Goal: Task Accomplishment & Management: Manage account settings

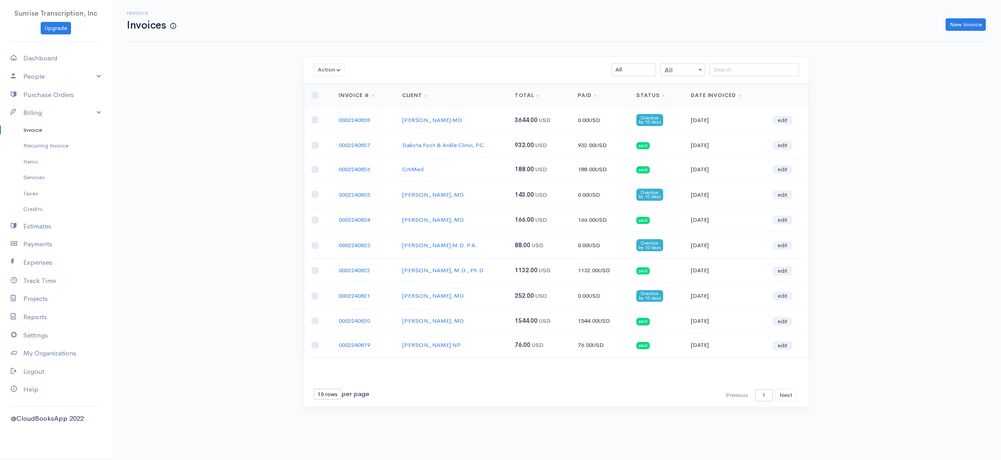
click at [271, 82] on div "Invoice Invoices New Invoice Action Archive Delete Download PDF Send Mark as Se…" at bounding box center [556, 220] width 889 height 440
click at [490, 285] on td "Anoop K Reddy, MD" at bounding box center [451, 295] width 113 height 26
click at [782, 394] on button "Next" at bounding box center [785, 395] width 21 height 13
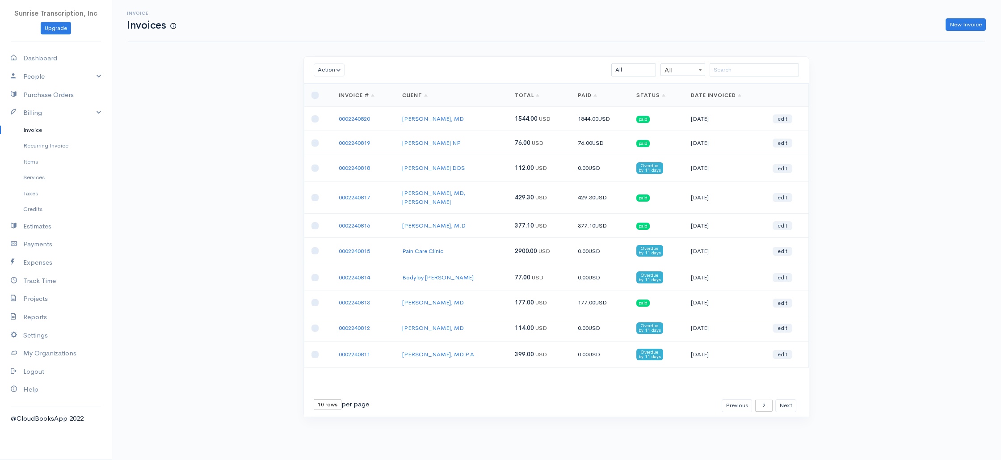
click at [154, 179] on div "Invoice Invoices New Invoice Action Archive Delete Download PDF Send Mark as Se…" at bounding box center [556, 225] width 889 height 450
click at [492, 170] on td "Charles G. Abraham DDS" at bounding box center [451, 168] width 113 height 26
click at [231, 172] on div "Invoice Invoices New Invoice Action Archive Delete Download PDF Send Mark as Se…" at bounding box center [556, 225] width 889 height 450
click at [475, 271] on td "Body by Mician" at bounding box center [451, 277] width 113 height 26
click at [485, 264] on td "Body by Mician" at bounding box center [451, 277] width 113 height 26
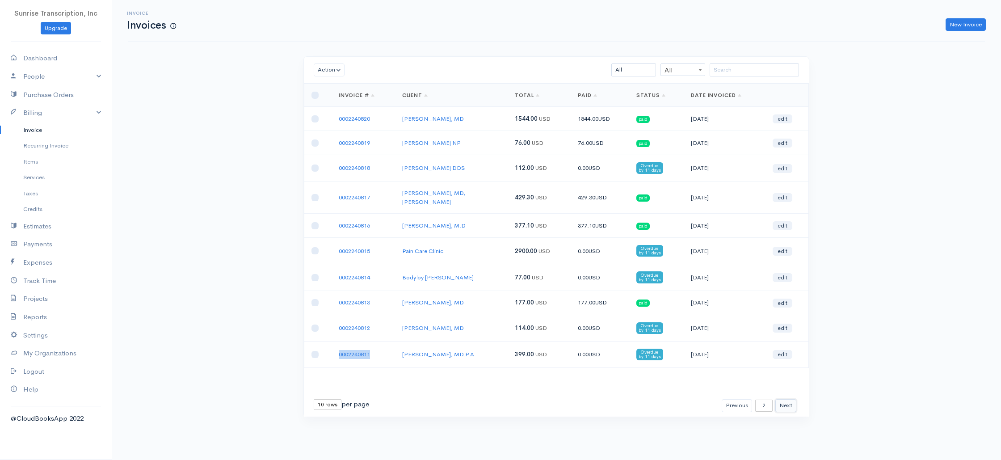
click at [781, 399] on button "Next" at bounding box center [785, 405] width 21 height 13
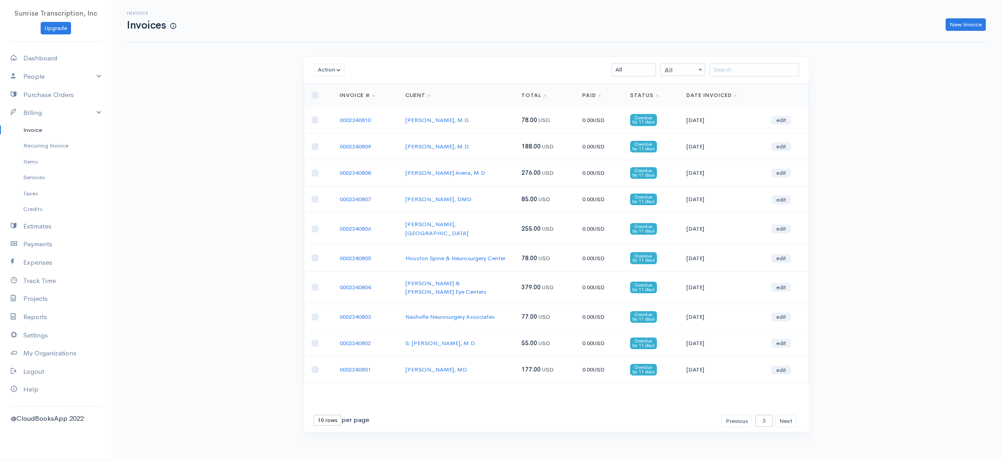
click at [888, 176] on div "Invoice Invoices New Invoice Action Archive Delete Download PDF Send Mark as Se…" at bounding box center [556, 232] width 889 height 465
click at [738, 69] on input "search" at bounding box center [754, 69] width 89 height 13
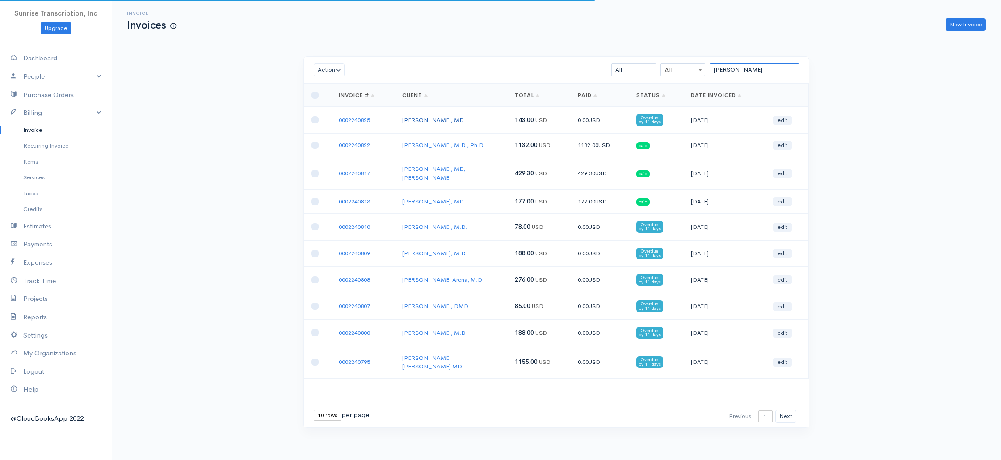
type input "jose"
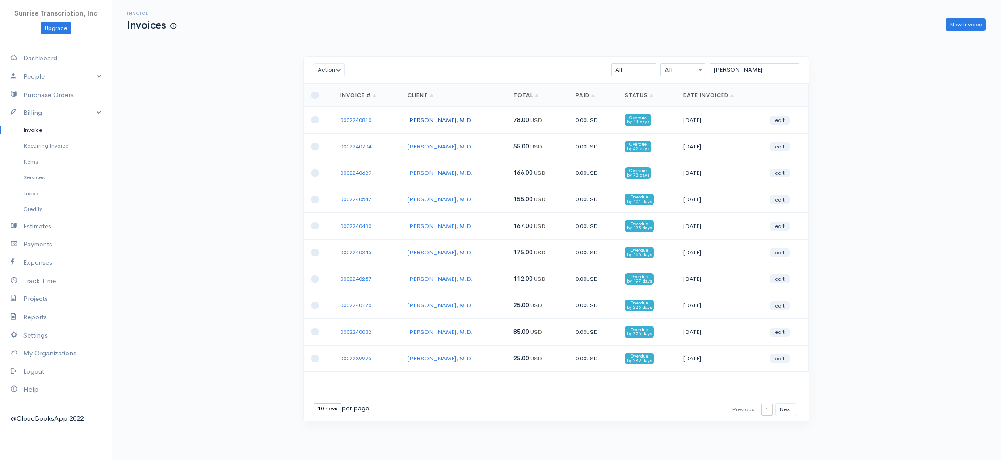
click at [431, 121] on link "[PERSON_NAME], M.D." at bounding box center [440, 120] width 65 height 8
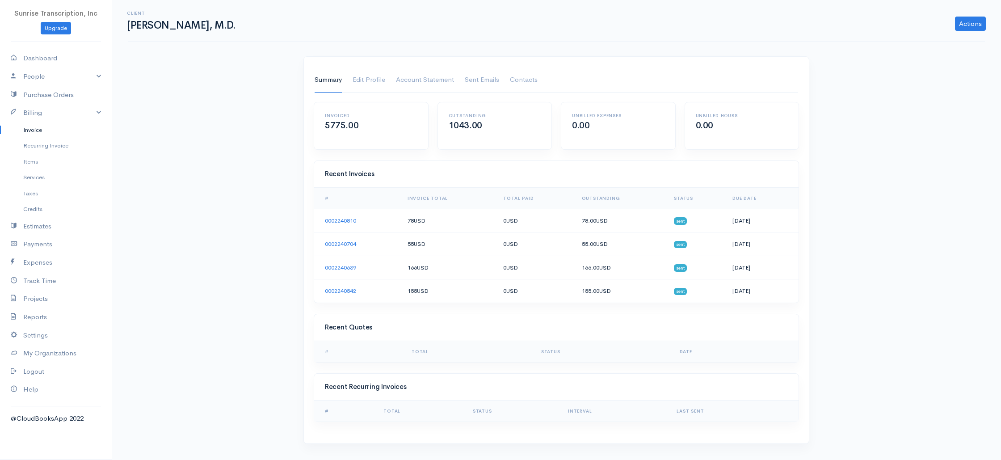
click at [630, 229] on td "78.00 USD" at bounding box center [621, 221] width 92 height 24
click at [868, 112] on div "Client Jose U. DeSousa, M.D. Actions Archive Client Delete Client Summary Edit …" at bounding box center [556, 227] width 889 height 454
click at [250, 160] on div "Client Jose U. DeSousa, M.D. Actions Archive Client Delete Client Summary Edit …" at bounding box center [556, 227] width 889 height 454
click at [43, 125] on link "Invoice" at bounding box center [56, 130] width 112 height 16
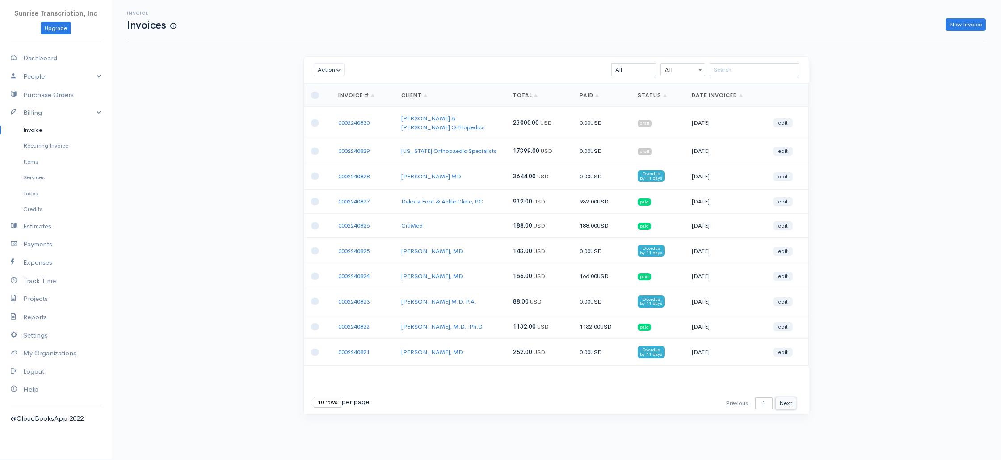
click at [794, 397] on button "Next" at bounding box center [785, 403] width 21 height 13
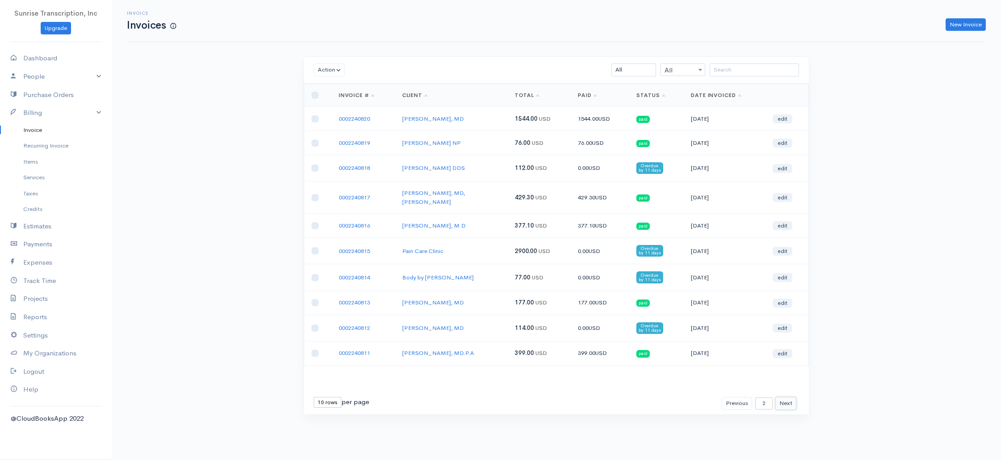
click at [794, 397] on button "Next" at bounding box center [785, 403] width 21 height 13
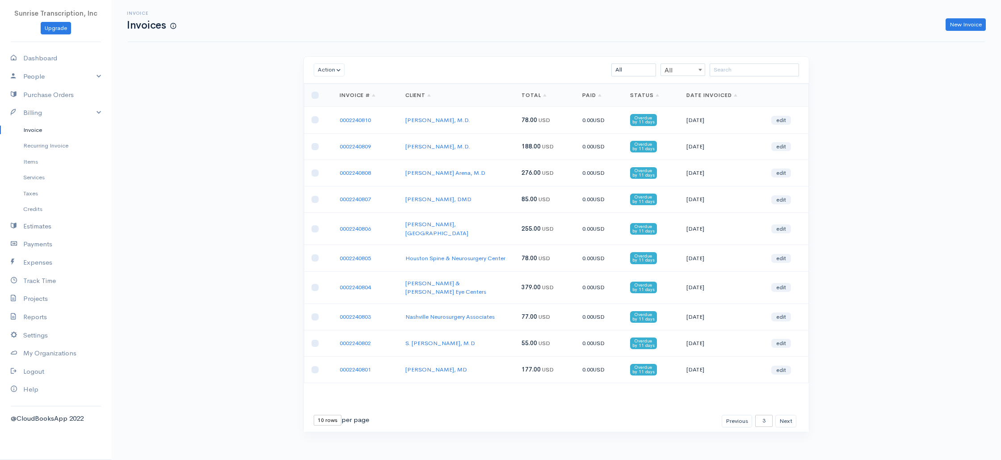
click at [488, 271] on td "Bennett & Bloom Eye Centers" at bounding box center [456, 287] width 117 height 32
click at [789, 415] on button "Next" at bounding box center [785, 421] width 21 height 13
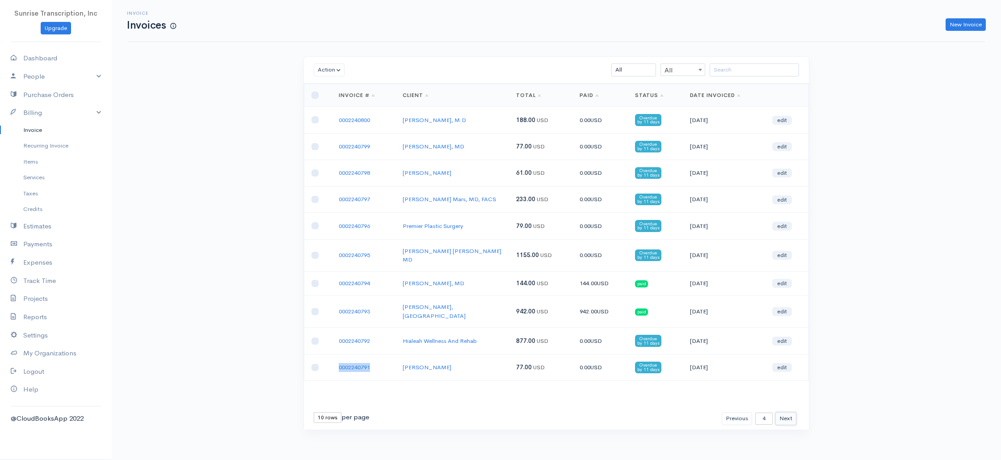
click at [789, 412] on button "Next" at bounding box center [785, 418] width 21 height 13
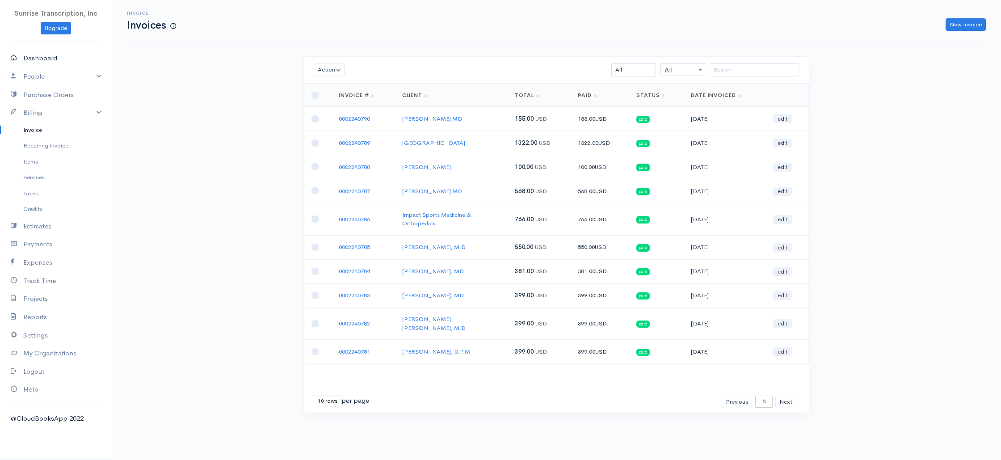
click at [55, 57] on link "Dashboard" at bounding box center [56, 58] width 112 height 18
select select "365"
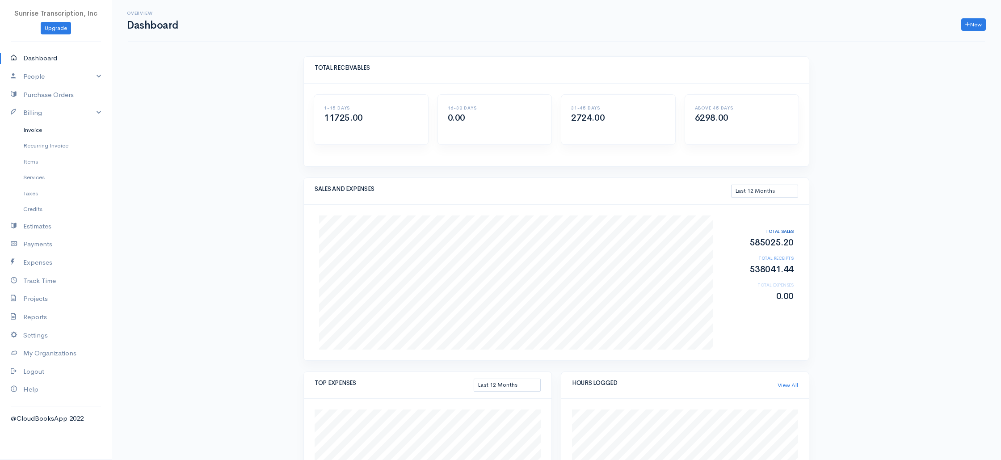
click at [37, 125] on link "Invoice" at bounding box center [56, 130] width 112 height 16
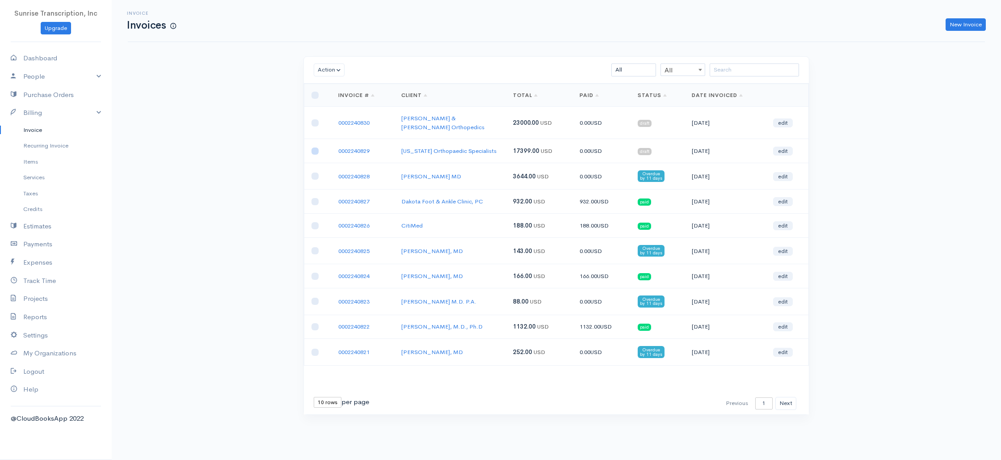
click at [314, 147] on input "checkbox" at bounding box center [314, 150] width 7 height 7
checkbox input "true"
click at [313, 119] on input "checkbox" at bounding box center [314, 122] width 7 height 7
checkbox input "true"
click at [334, 68] on button "Action" at bounding box center [329, 69] width 31 height 13
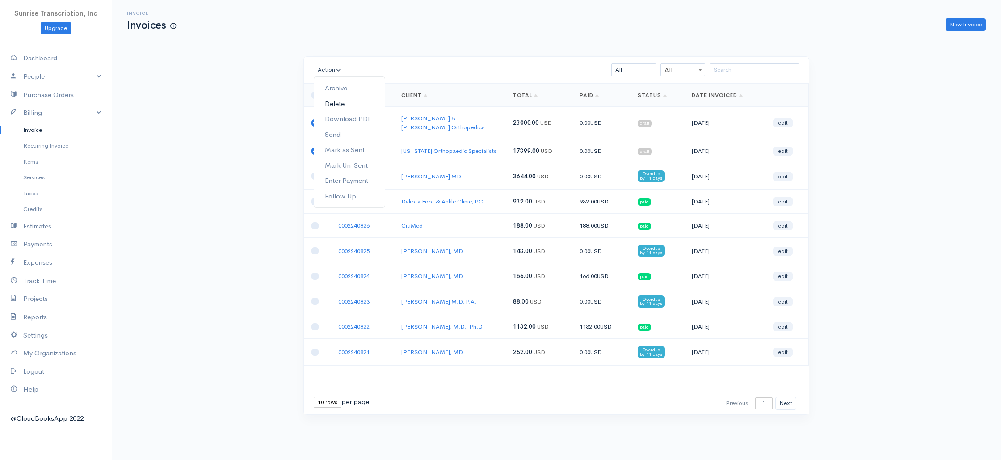
click at [340, 102] on link "Delete" at bounding box center [349, 104] width 71 height 16
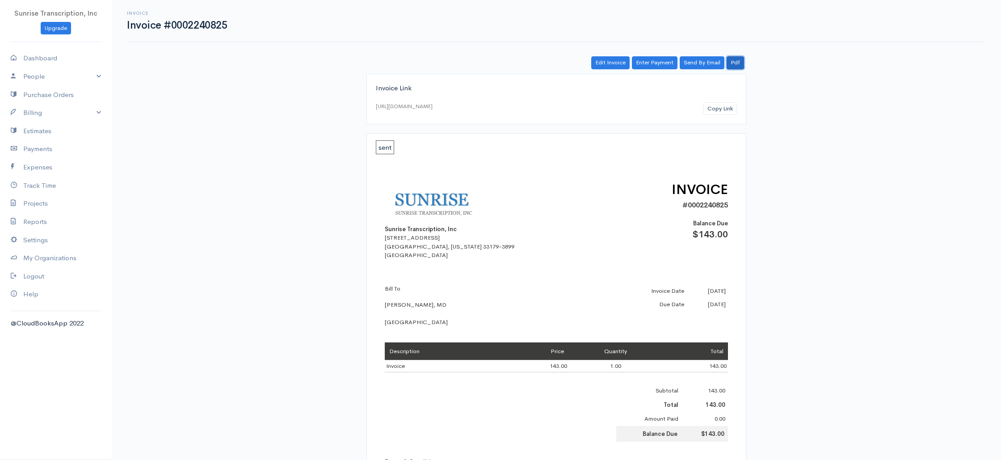
click at [737, 63] on link "Pdf" at bounding box center [735, 62] width 17 height 13
click at [612, 65] on link "Edit Invoice" at bounding box center [610, 62] width 38 height 13
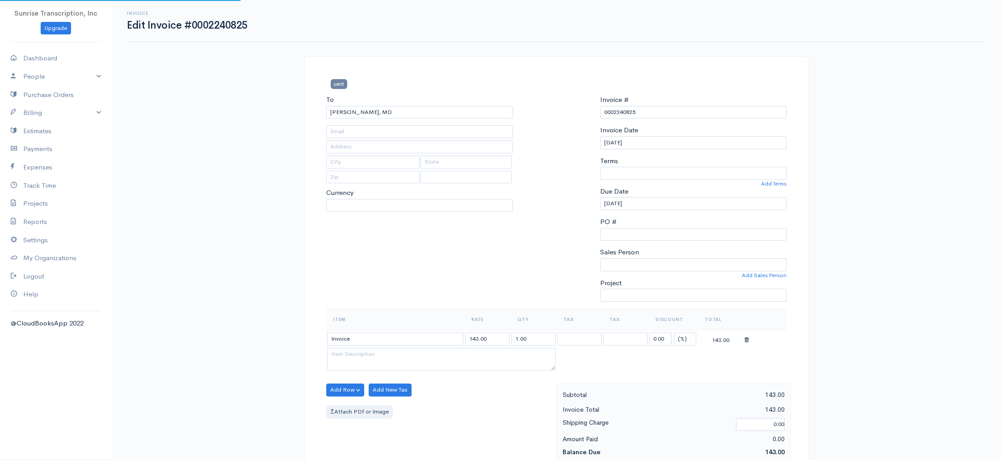
type input "smerrbach@alleganyimaging.com"
select select
select select "[GEOGRAPHIC_DATA]"
select select "USD"
select select "0"
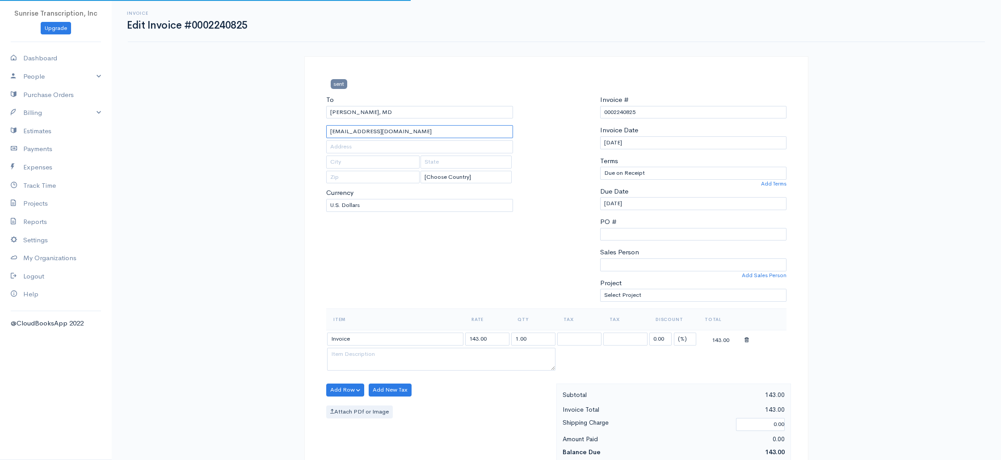
click at [433, 135] on input "smerrbach@alleganyimaging.com" at bounding box center [419, 131] width 187 height 13
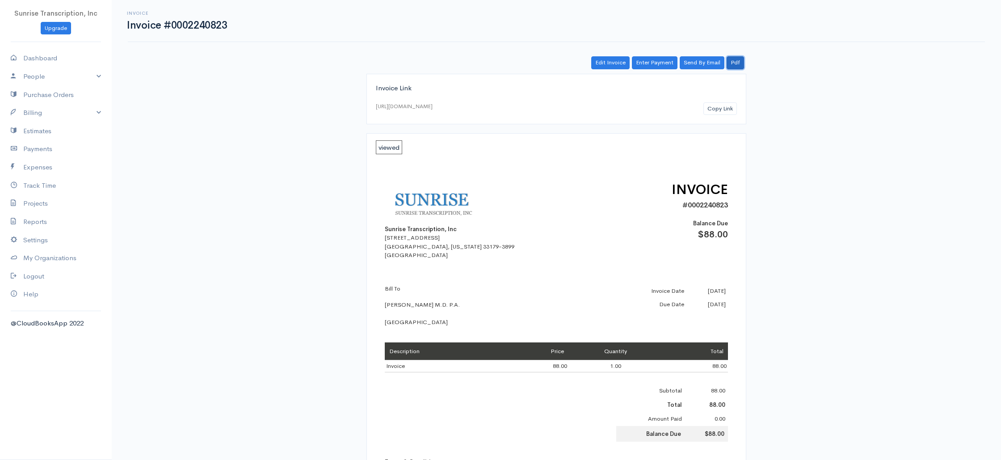
click at [735, 63] on link "Pdf" at bounding box center [735, 62] width 17 height 13
click at [615, 63] on link "Edit Invoice" at bounding box center [610, 62] width 38 height 13
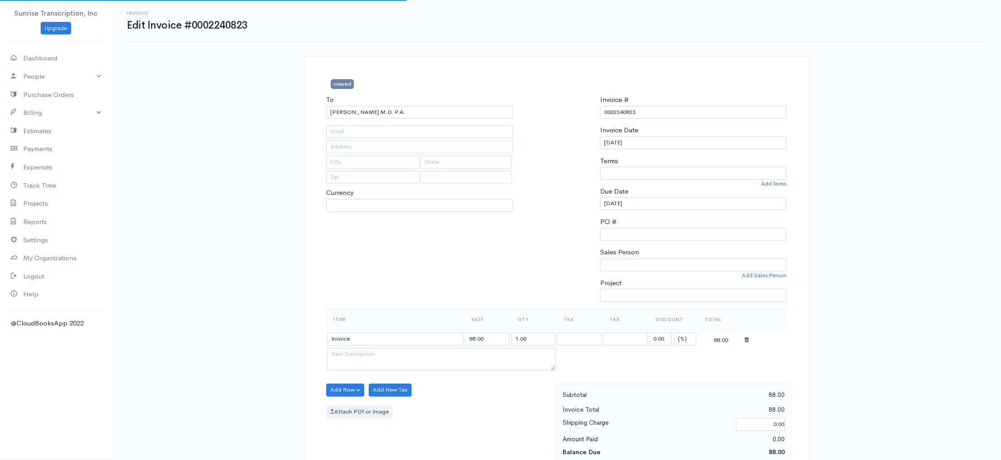
type input "[PERSON_NAME][EMAIL_ADDRESS][DOMAIN_NAME]"
select select
select select "[GEOGRAPHIC_DATA]"
select select "0"
click at [465, 134] on input "[PERSON_NAME][EMAIL_ADDRESS][DOMAIN_NAME]" at bounding box center [419, 131] width 187 height 13
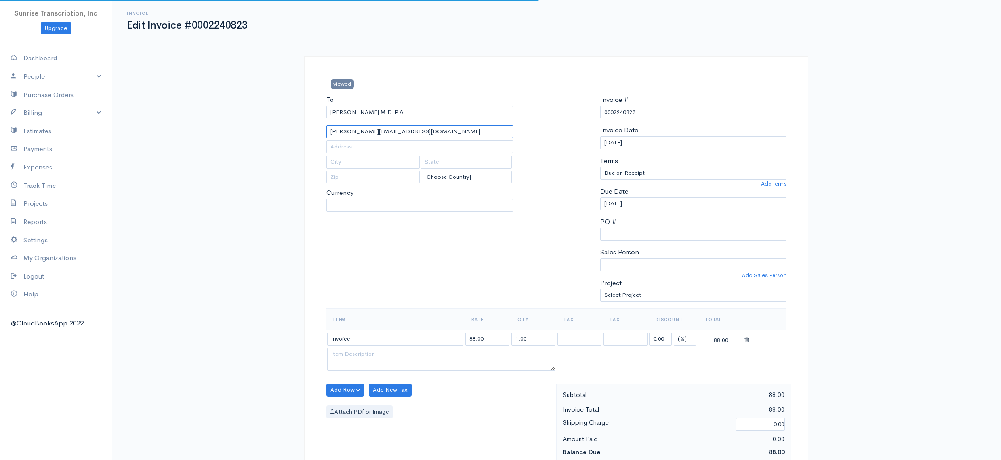
select select "USD"
click at [422, 82] on h3 "viewed" at bounding box center [399, 83] width 147 height 9
click at [432, 76] on div "viewed To [PERSON_NAME] M.D. P.A. [PERSON_NAME][EMAIL_ADDRESS][DOMAIN_NAME] [Ch…" at bounding box center [556, 463] width 504 height 815
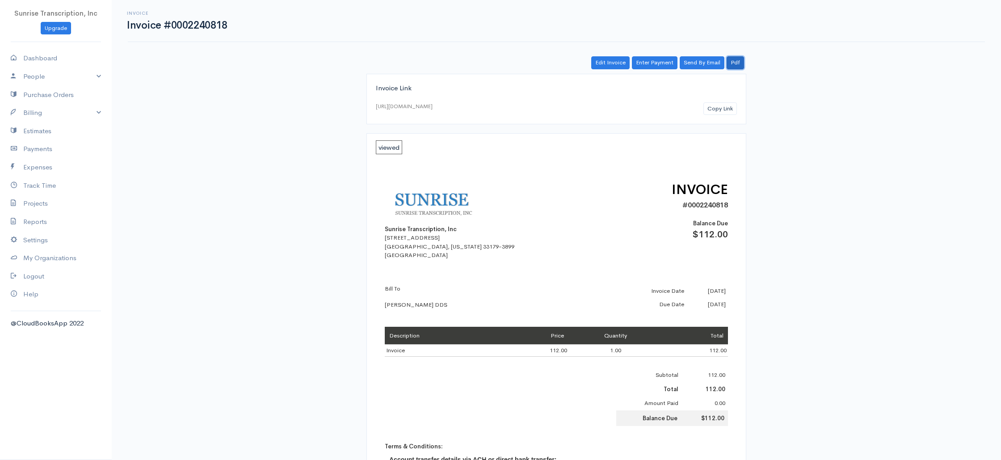
click at [740, 58] on link "Pdf" at bounding box center [735, 62] width 17 height 13
click at [605, 65] on link "Edit Invoice" at bounding box center [610, 62] width 38 height 13
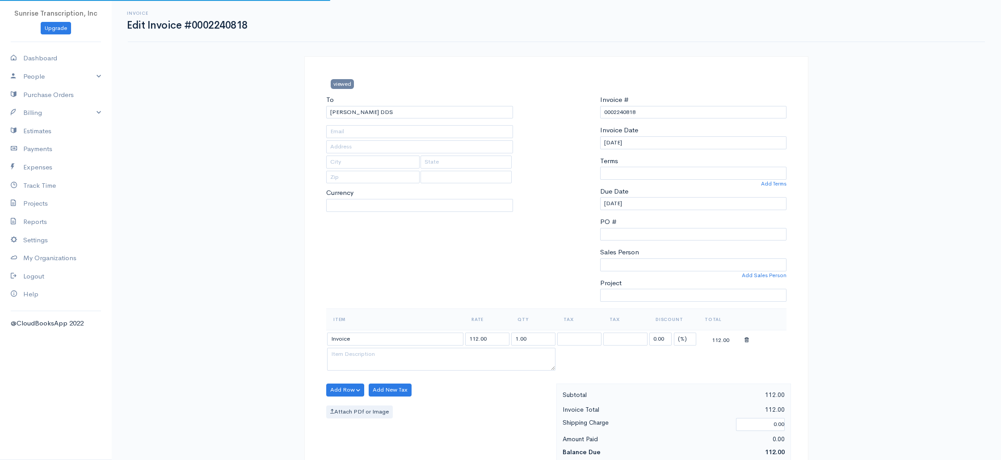
type input "accountspayable@ospartners.com"
select select
select select "[GEOGRAPHIC_DATA]"
select select "0"
click at [445, 129] on input "accountspayable@ospartners.com" at bounding box center [419, 131] width 187 height 13
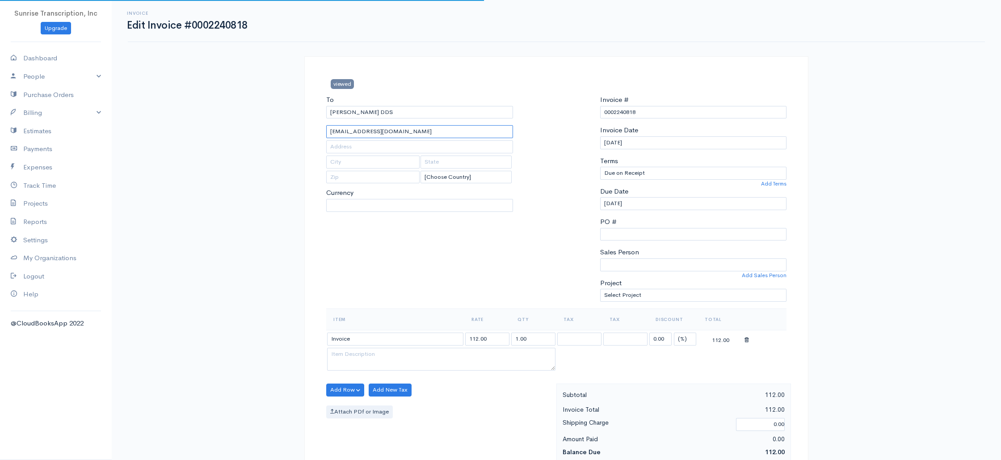
select select "USD"
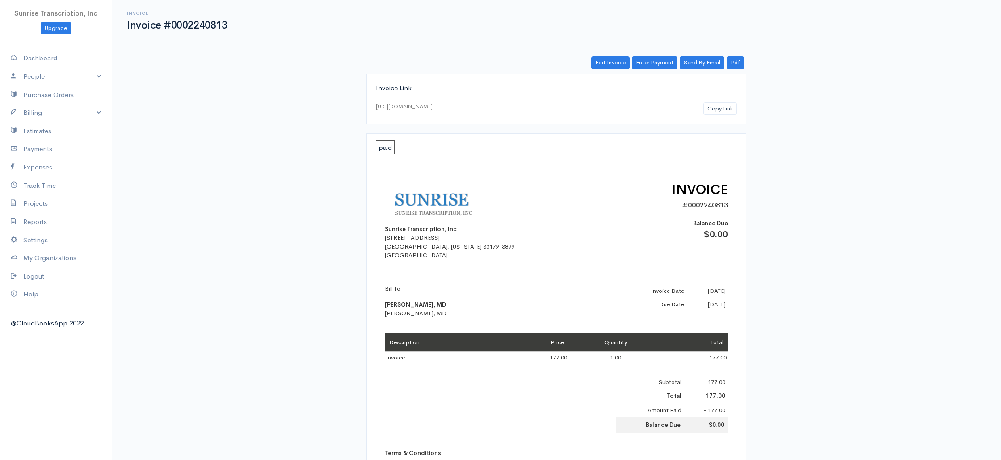
scroll to position [2, 0]
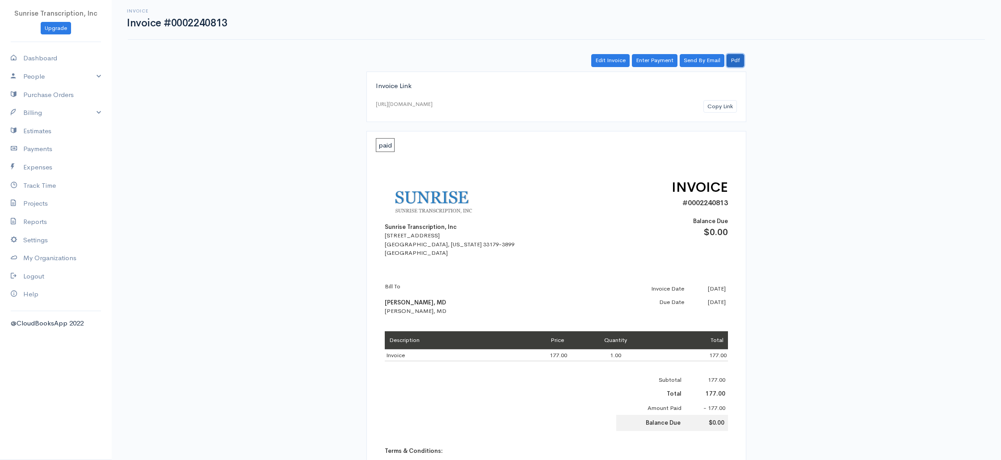
click at [735, 59] on link "Pdf" at bounding box center [735, 60] width 17 height 13
click at [611, 62] on link "Edit Invoice" at bounding box center [610, 60] width 38 height 13
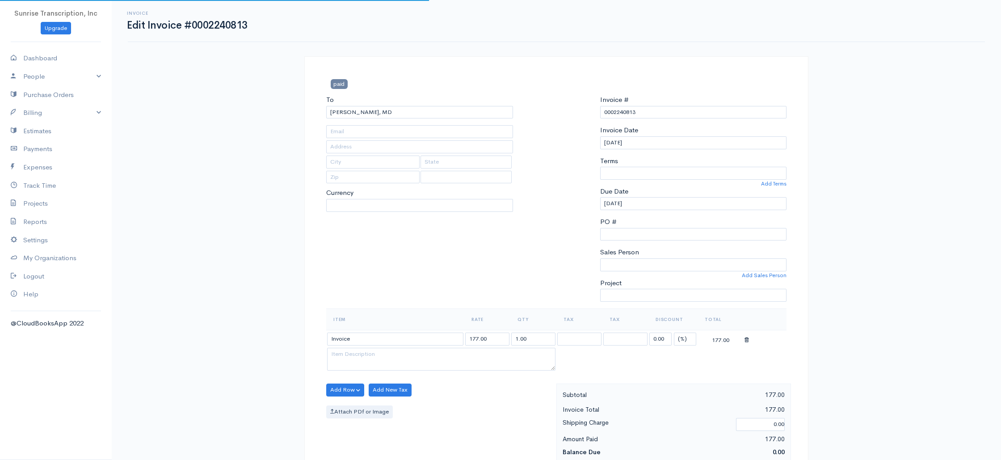
type input "vsc@colgrove.com"
select select
select select "0"
click at [424, 134] on input "vsc@colgrove.com" at bounding box center [419, 131] width 187 height 13
select select "USD"
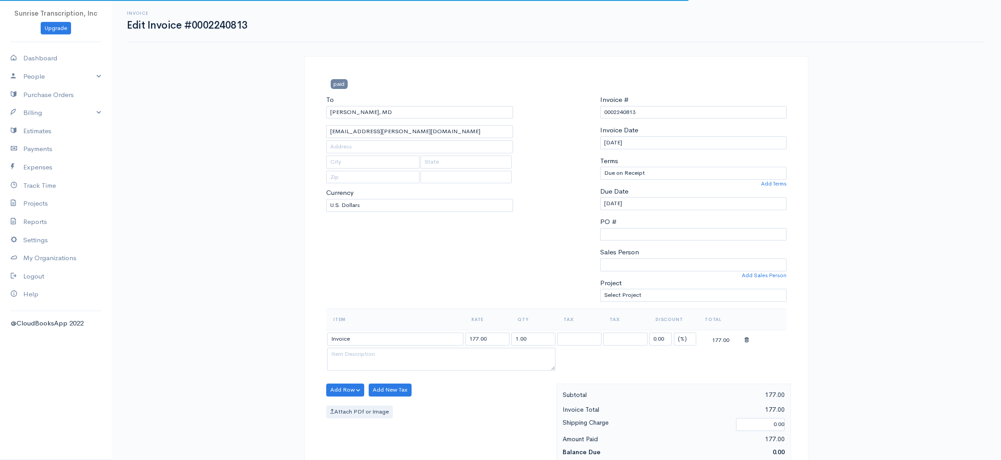
select select "[GEOGRAPHIC_DATA]"
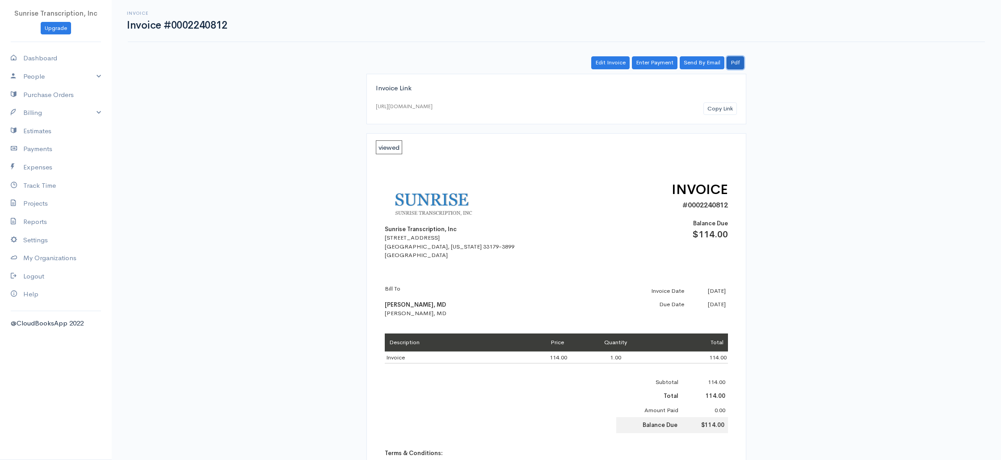
click at [739, 63] on link "Pdf" at bounding box center [735, 62] width 17 height 13
click at [600, 65] on link "Edit Invoice" at bounding box center [610, 62] width 38 height 13
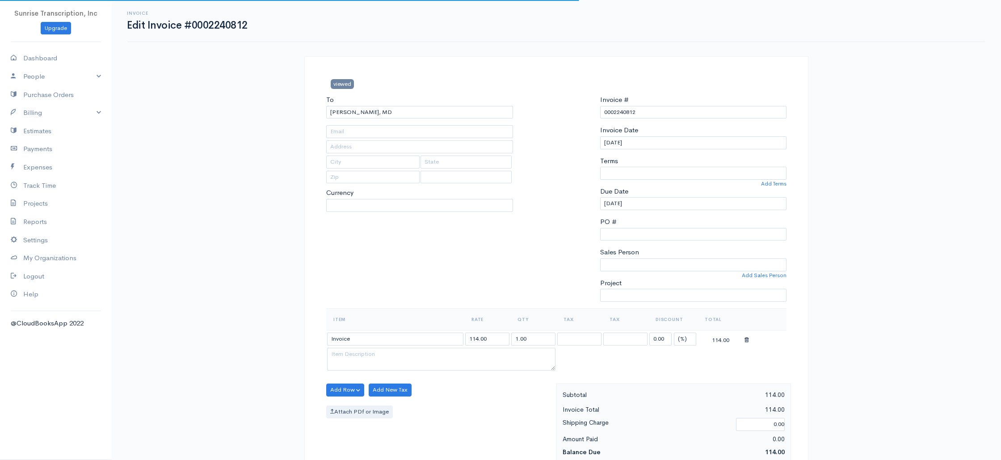
type input "rchaffoomd@gmail.com"
select select
select select "0"
select select "[GEOGRAPHIC_DATA]"
select select "USD"
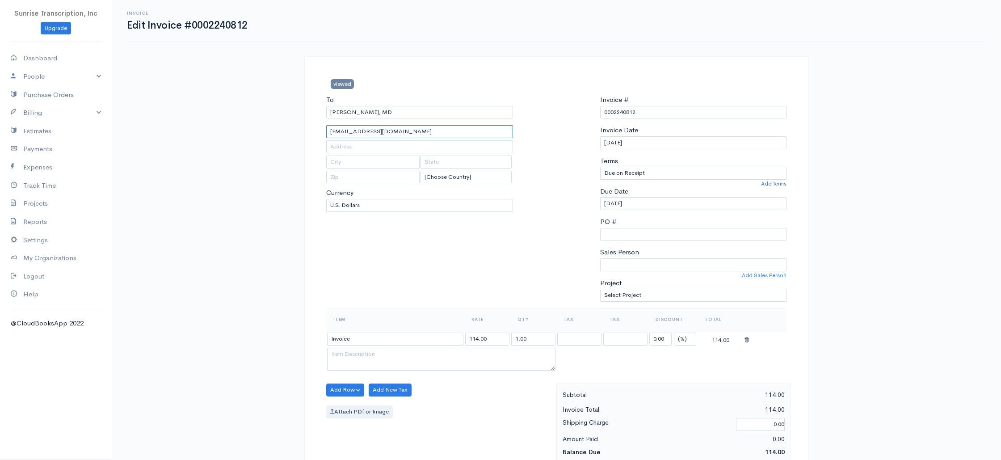
click at [423, 132] on input "rchaffoomd@gmail.com" at bounding box center [419, 131] width 187 height 13
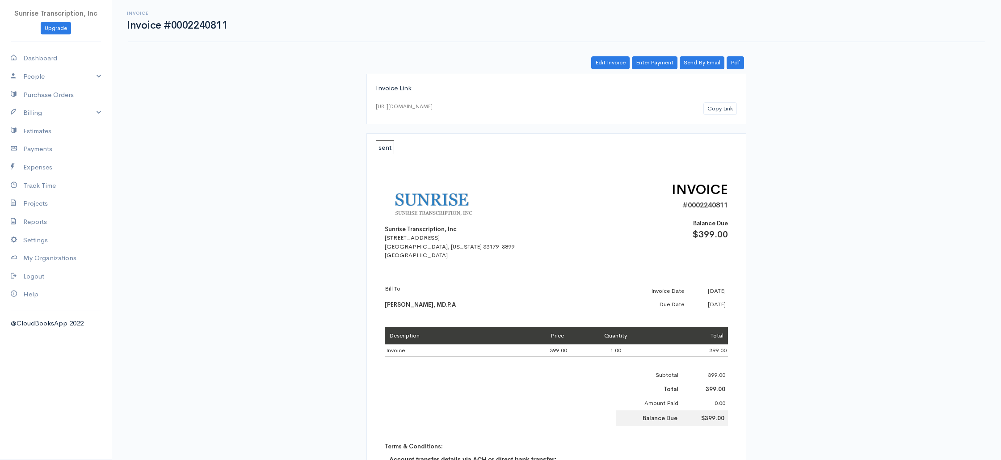
click at [557, 146] on div "sent" at bounding box center [556, 148] width 361 height 10
click at [816, 106] on div "Edit Invoice Enter Payment Send By Email Pdf Invoice Link [URL][DOMAIN_NAME] Co…" at bounding box center [556, 373] width 536 height 635
click at [658, 67] on link "Enter Payment" at bounding box center [655, 62] width 46 height 13
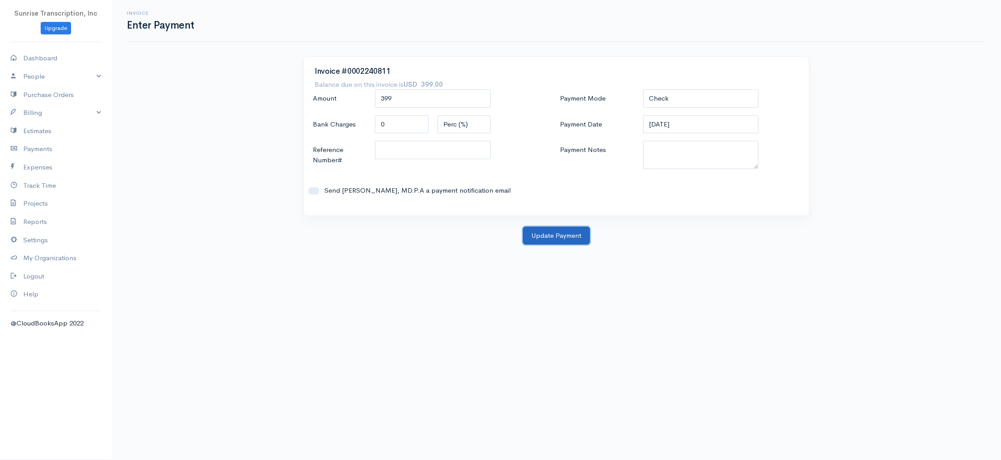
click at [544, 238] on button "Update Payment" at bounding box center [556, 236] width 67 height 18
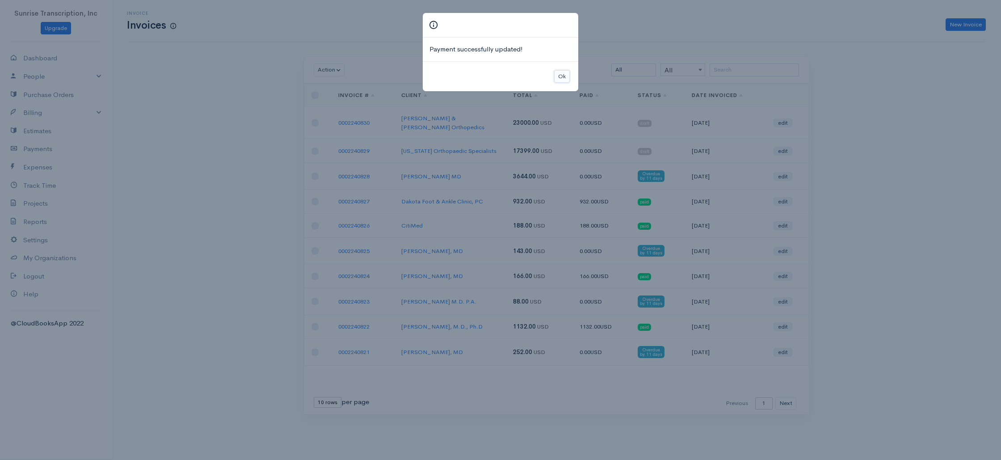
click at [560, 76] on button "Ok" at bounding box center [562, 76] width 16 height 13
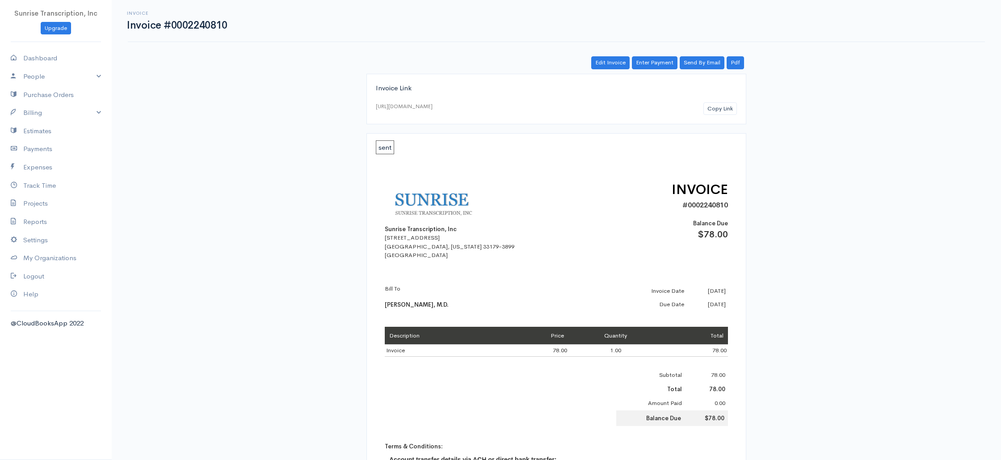
click at [279, 172] on div "Invoice Invoice #0002240810 Actions Edit Invoice Enter Payment Print Send By Em…" at bounding box center [556, 346] width 889 height 692
click at [735, 63] on link "Pdf" at bounding box center [735, 62] width 17 height 13
click at [609, 60] on link "Edit Invoice" at bounding box center [610, 62] width 38 height 13
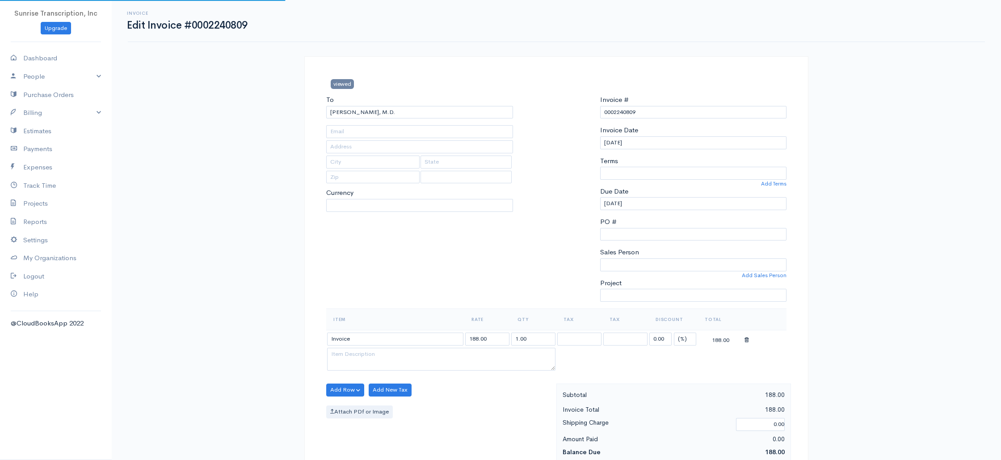
type input "jillp4610@gmail.com"
select select "0"
select select
select select "[GEOGRAPHIC_DATA]"
select select "USD"
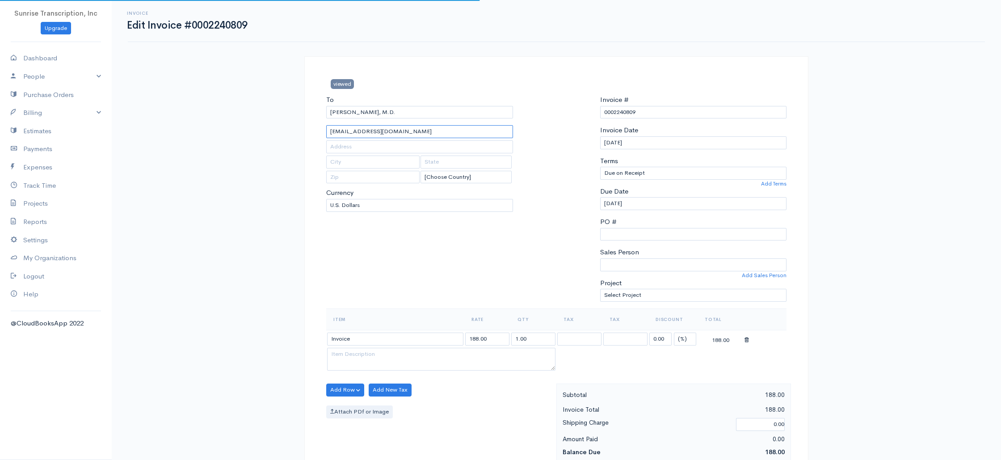
click at [410, 136] on input "jillp4610@gmail.com" at bounding box center [419, 131] width 187 height 13
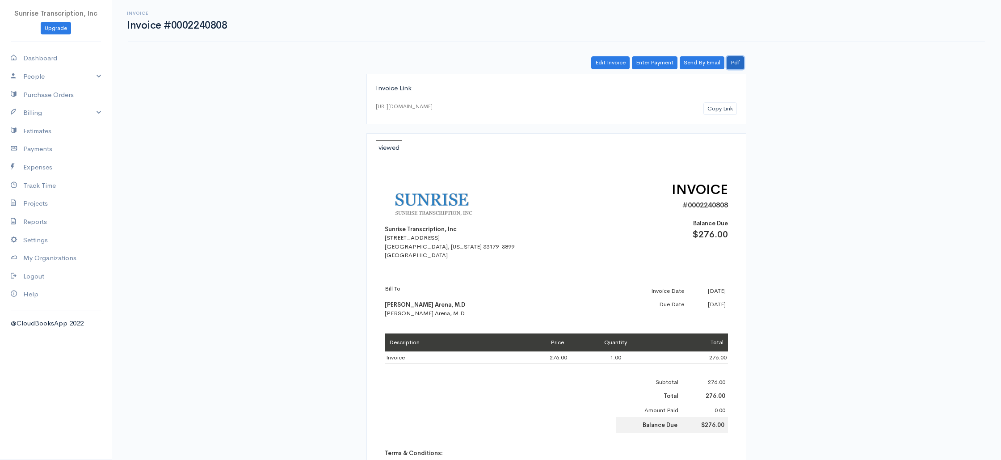
click at [739, 62] on link "Pdf" at bounding box center [735, 62] width 17 height 13
click at [609, 67] on link "Edit Invoice" at bounding box center [610, 62] width 38 height 13
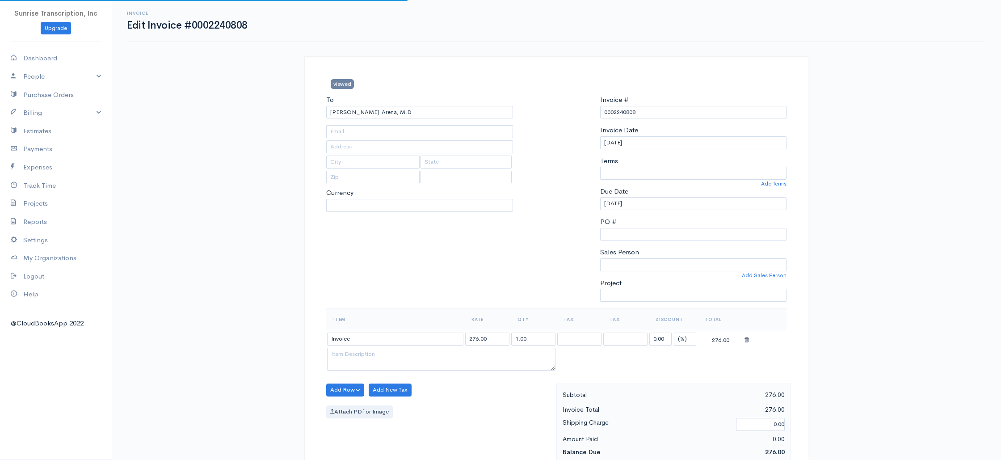
type input "pjmarena@hotmail.com"
select select
click at [428, 134] on input "pjmarena@hotmail.com" at bounding box center [419, 131] width 187 height 13
select select "0"
select select "USD"
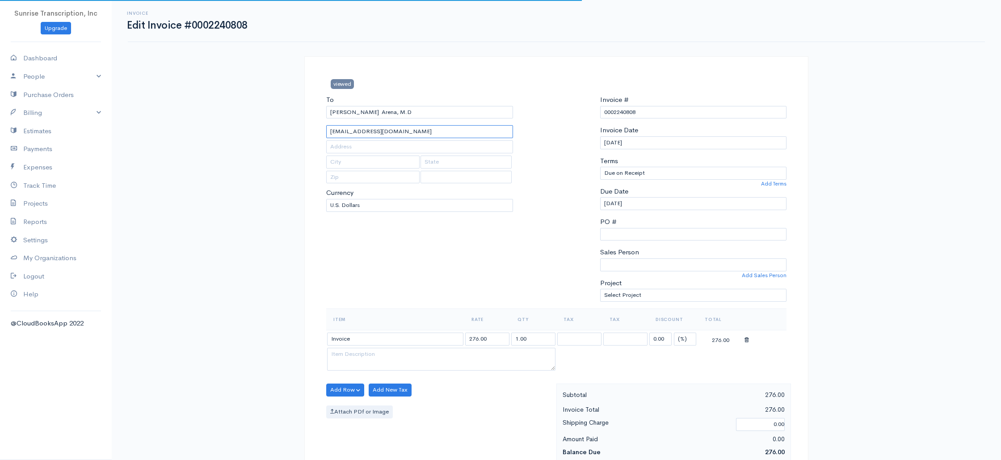
select select "[GEOGRAPHIC_DATA]"
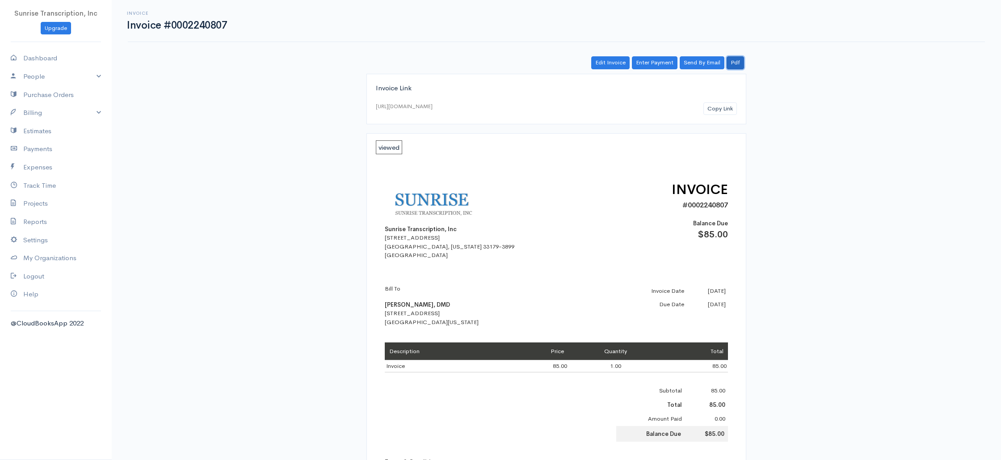
click at [736, 62] on link "Pdf" at bounding box center [735, 62] width 17 height 13
click at [610, 66] on link "Edit Invoice" at bounding box center [610, 62] width 38 height 13
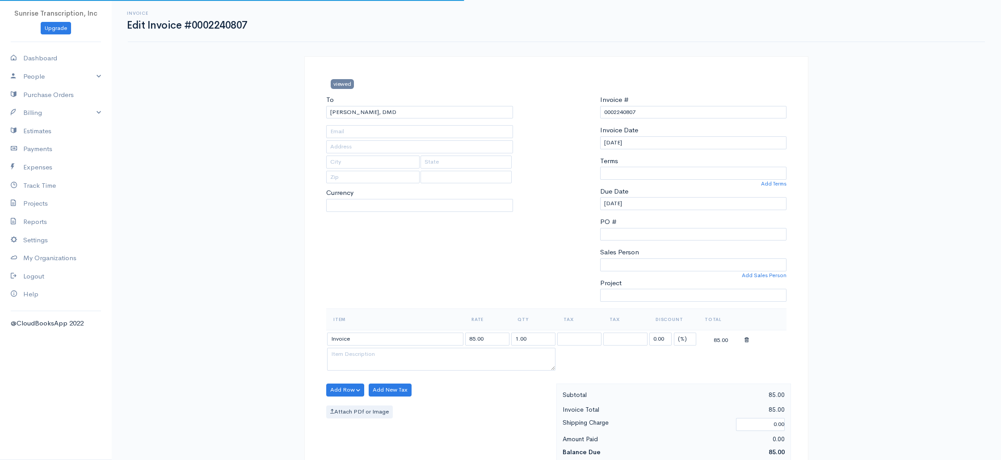
type input "accountspayable@ospartners.com"
type input "1116 S College Mall Rd"
type input "Bloomington"
type input "Indiana"
type input "47401"
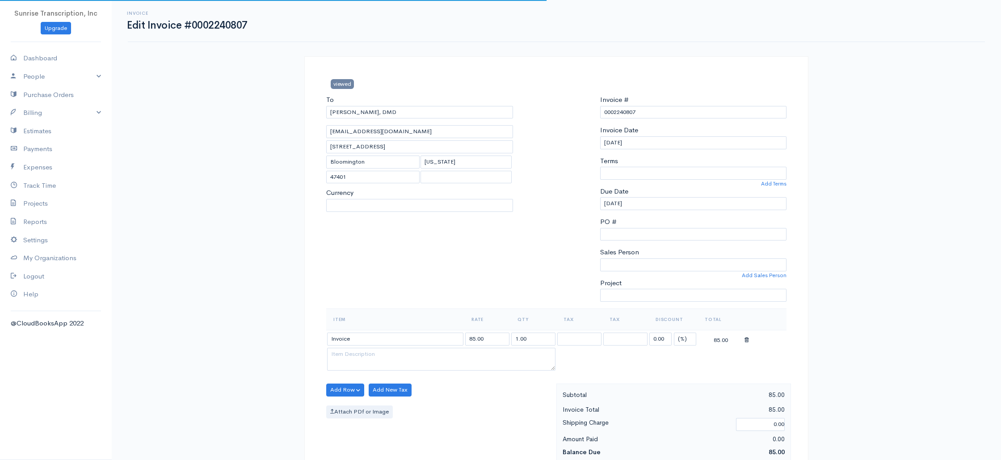
select select "[GEOGRAPHIC_DATA]"
select select "0"
select select "USD"
select select
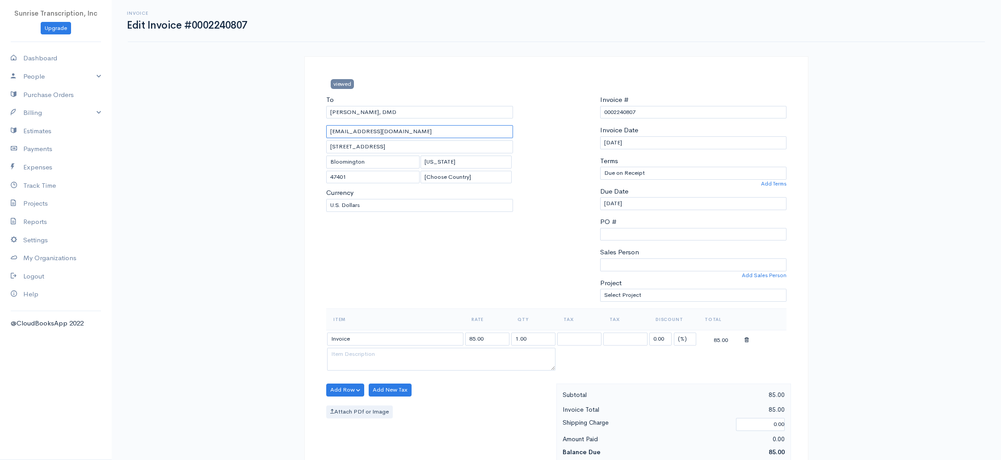
click at [441, 136] on input "accountspayable@ospartners.com" at bounding box center [419, 131] width 187 height 13
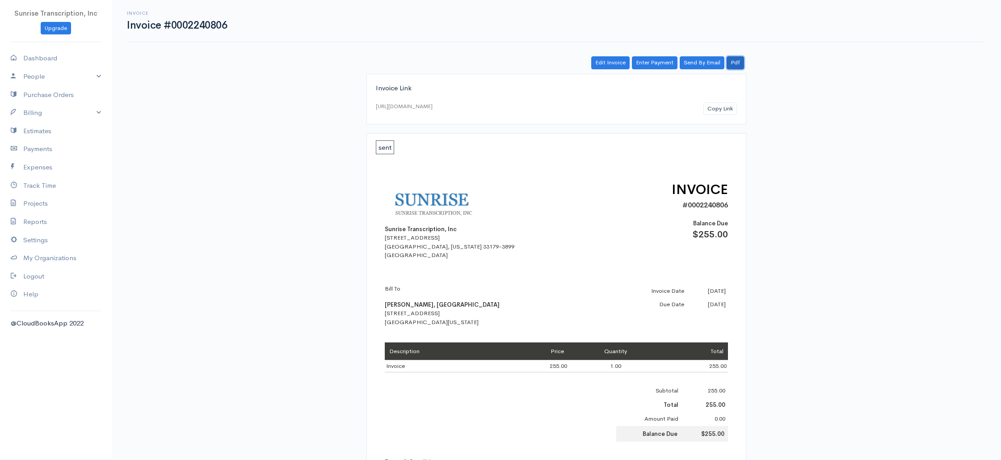
click at [737, 65] on link "Pdf" at bounding box center [735, 62] width 17 height 13
click at [613, 59] on link "Edit Invoice" at bounding box center [610, 62] width 38 height 13
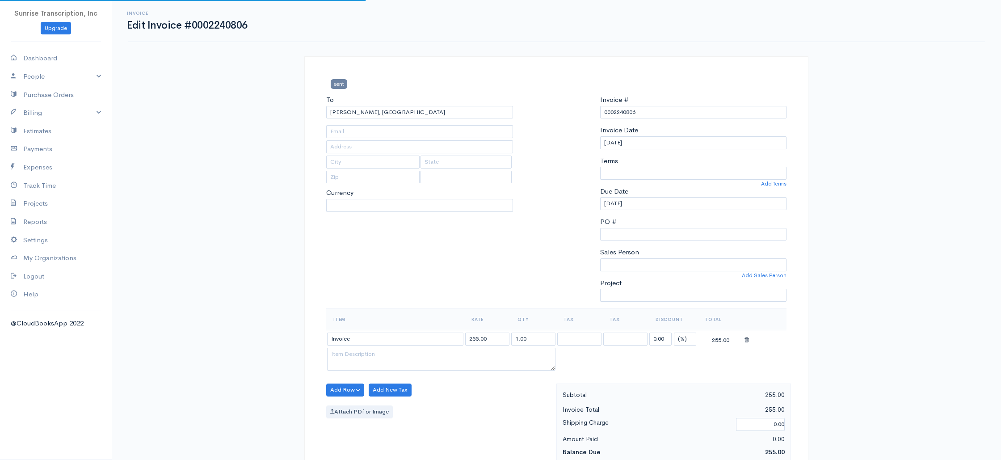
type input "osam@cardiology.comcastbiz.net"
type input "2400 Harbor Blvd suite 8"
type input "Port Charlotte"
type input "Florida"
type input "33952"
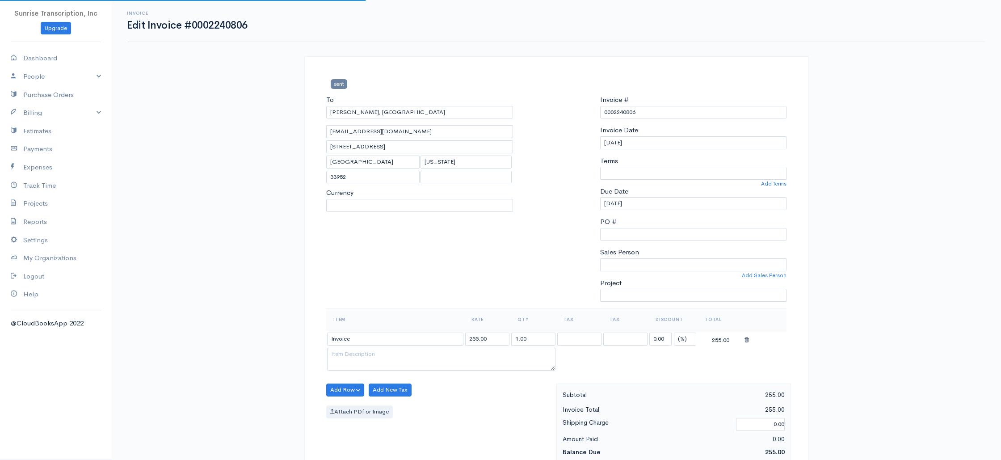
select select
select select "0"
select select "[GEOGRAPHIC_DATA]"
select select "USD"
click at [435, 132] on input "osam@cardiology.comcastbiz.net" at bounding box center [419, 131] width 187 height 13
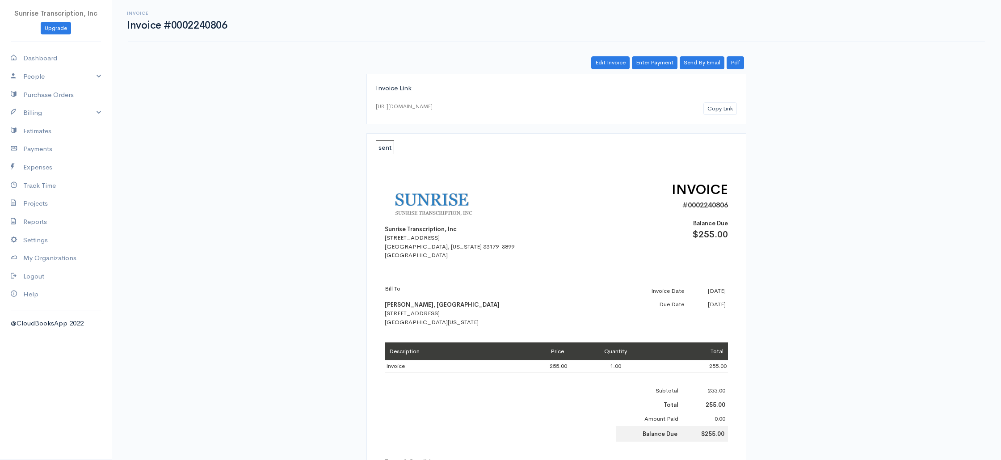
click at [428, 303] on b "Odaiyappa Sambandam, MD" at bounding box center [442, 305] width 115 height 8
copy b "Sambandam"
click at [32, 113] on link "Billing" at bounding box center [56, 113] width 112 height 18
click at [38, 130] on link "Invoice" at bounding box center [56, 130] width 112 height 16
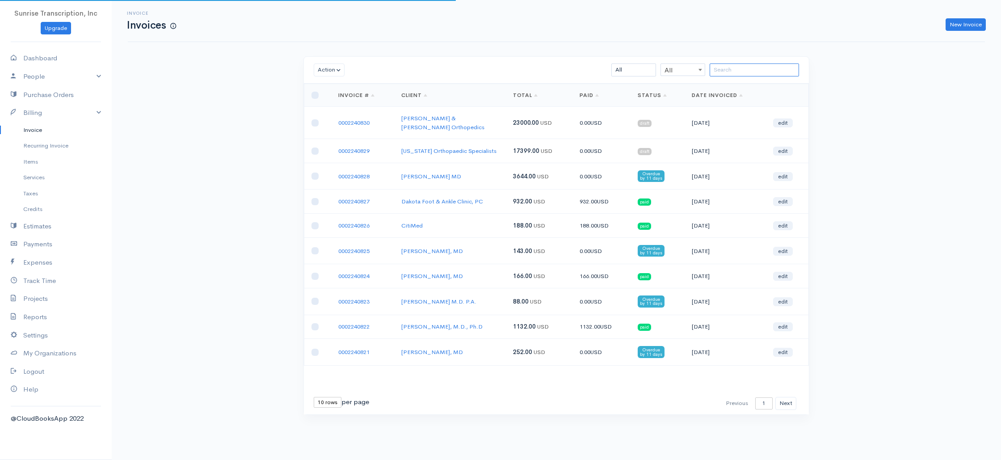
click at [765, 74] on input "search" at bounding box center [754, 69] width 89 height 13
paste input "Sambandam"
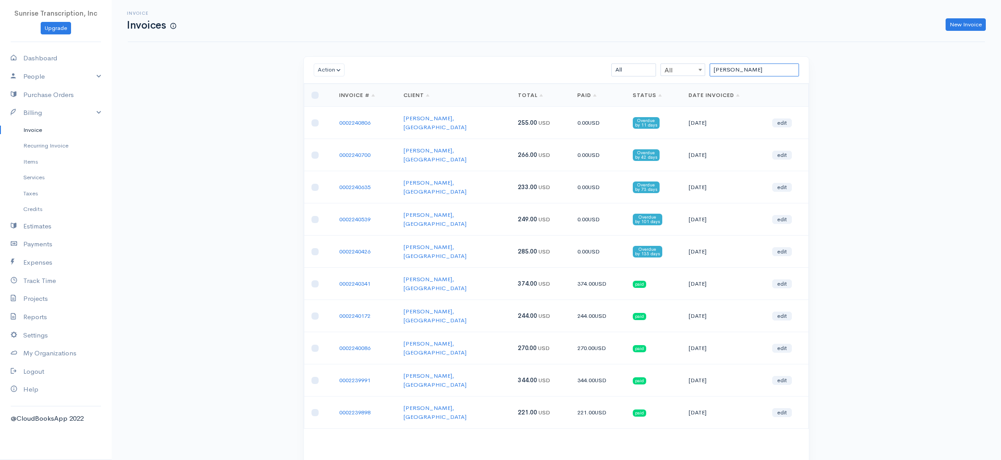
type input "Sambandam"
click at [563, 203] on td "249.00 USD" at bounding box center [540, 219] width 59 height 32
click at [316, 120] on input "checkbox" at bounding box center [314, 122] width 7 height 7
checkbox input "true"
click at [315, 151] on input "checkbox" at bounding box center [314, 154] width 7 height 7
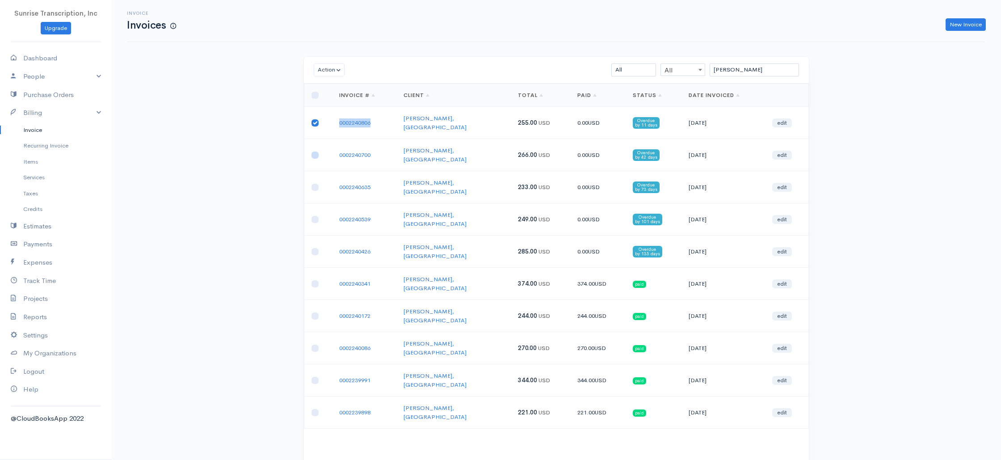
checkbox input "true"
drag, startPoint x: 313, startPoint y: 172, endPoint x: 314, endPoint y: 184, distance: 12.1
click at [313, 184] on input "checkbox" at bounding box center [314, 187] width 7 height 7
checkbox input "true"
click at [314, 216] on input "checkbox" at bounding box center [314, 219] width 7 height 7
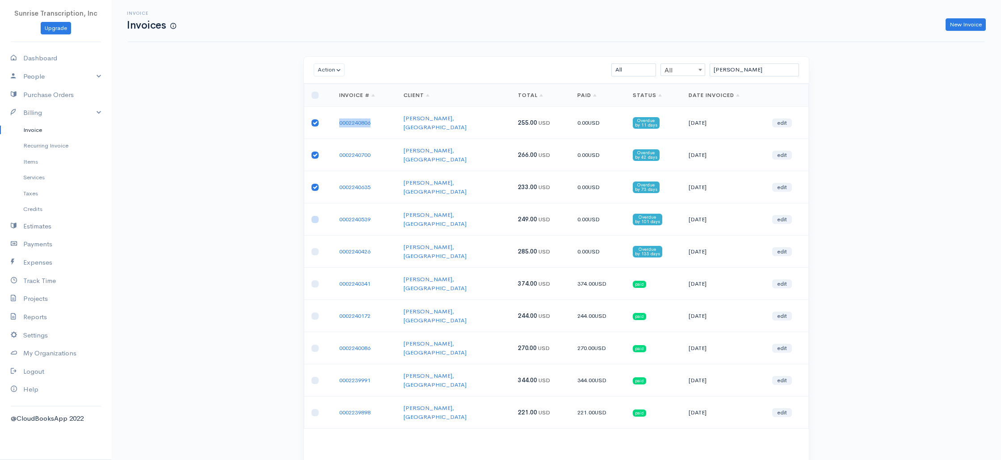
checkbox input "true"
click at [315, 248] on input "checkbox" at bounding box center [314, 251] width 7 height 7
checkbox input "true"
click at [327, 71] on button "Action" at bounding box center [329, 69] width 31 height 13
click at [339, 115] on link "Download PDF" at bounding box center [349, 119] width 71 height 16
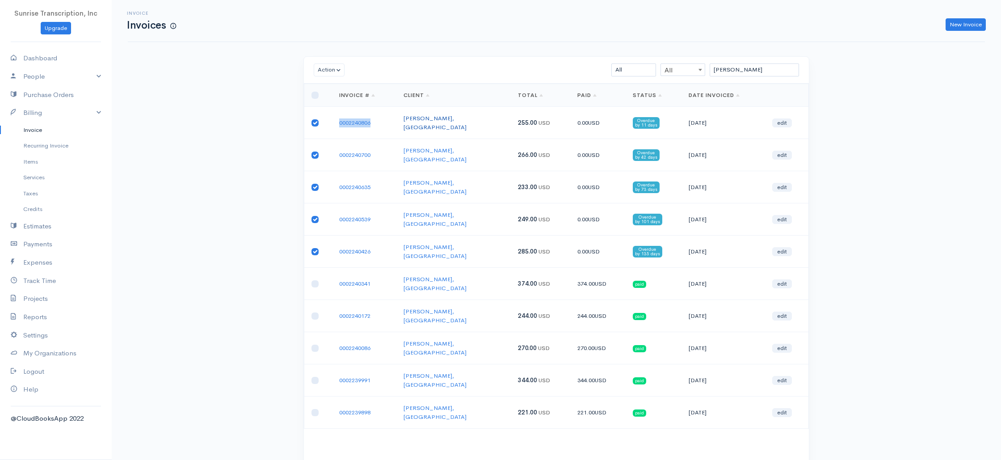
click at [438, 122] on link "Odaiyappa Sambandam, MD" at bounding box center [434, 122] width 63 height 17
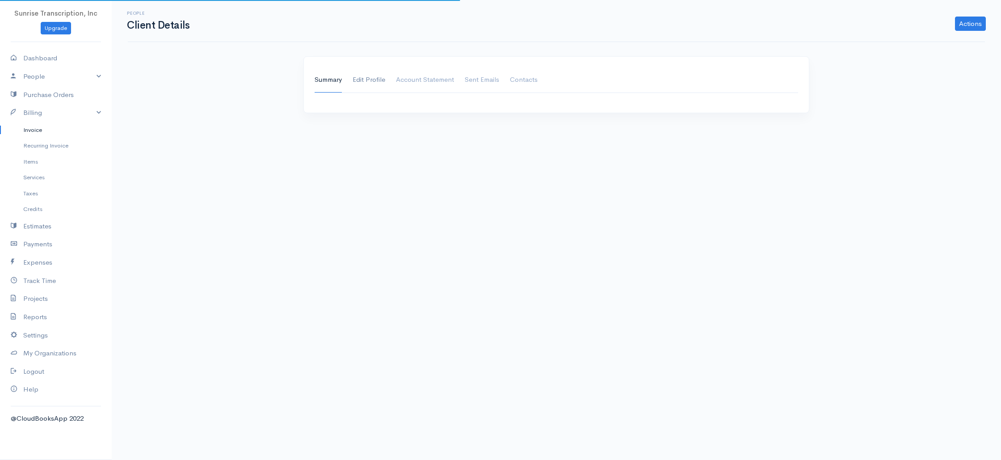
click at [369, 85] on link "Edit Profile" at bounding box center [369, 79] width 33 height 25
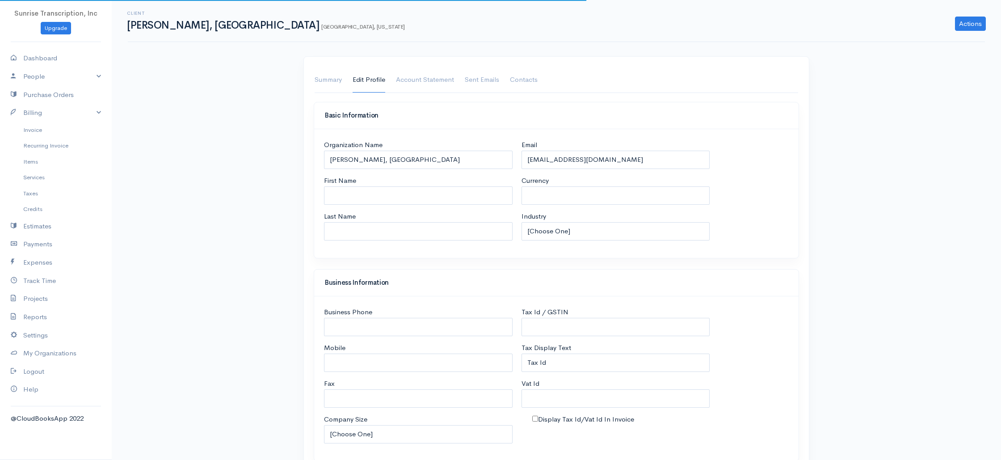
select select "USD"
select select "[GEOGRAPHIC_DATA]"
click at [645, 162] on input "osam@cardiology.comcastbiz.net" at bounding box center [615, 160] width 189 height 18
select select "[GEOGRAPHIC_DATA]"
click at [321, 82] on link "Summary" at bounding box center [328, 79] width 27 height 25
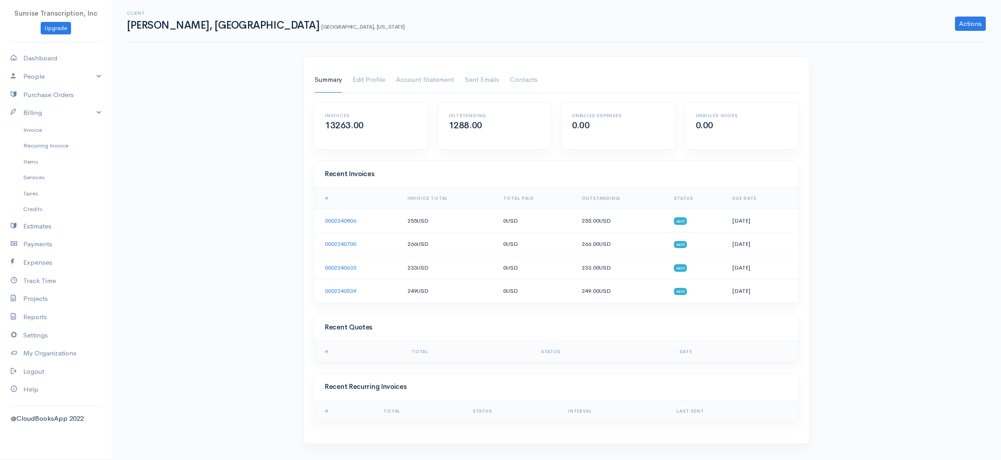
click at [210, 21] on h1 "Odaiyappa Sambandam, MD Port Charlotte, Florida" at bounding box center [266, 25] width 278 height 11
copy h1 "Sambandam"
click at [52, 131] on link "Invoice" at bounding box center [56, 130] width 112 height 16
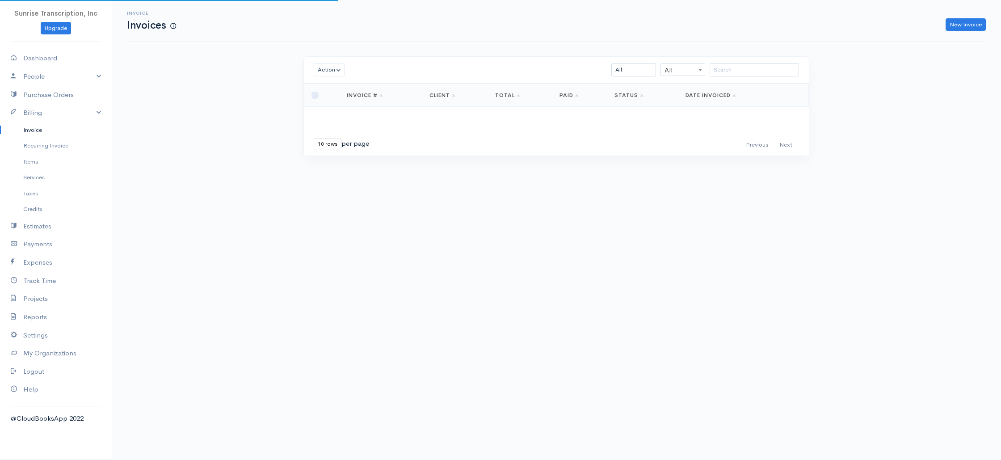
click at [751, 62] on div "Action Archive Delete Download PDF Send Mark as Sent Mark Un-Sent Enter Payment…" at bounding box center [556, 70] width 505 height 27
click at [750, 67] on input "search" at bounding box center [754, 69] width 89 height 13
paste input "Sambandam"
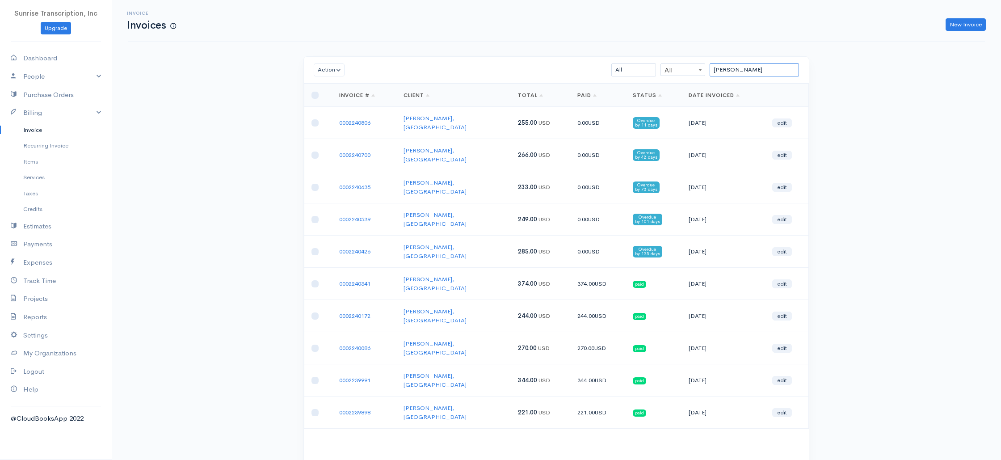
type input "Sambandam"
click at [236, 197] on div "Invoice Invoices New Invoice Action Archive Delete Download PDF Send Mark as Se…" at bounding box center [556, 255] width 889 height 511
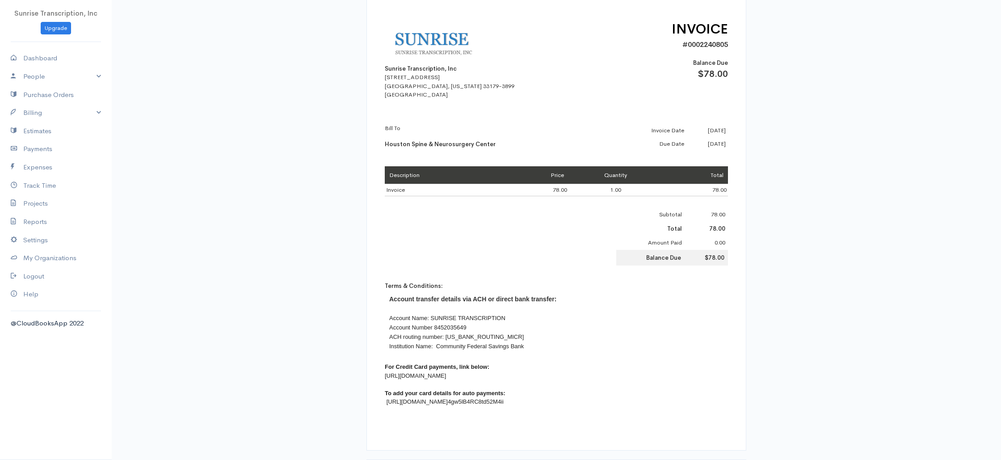
scroll to position [249, 0]
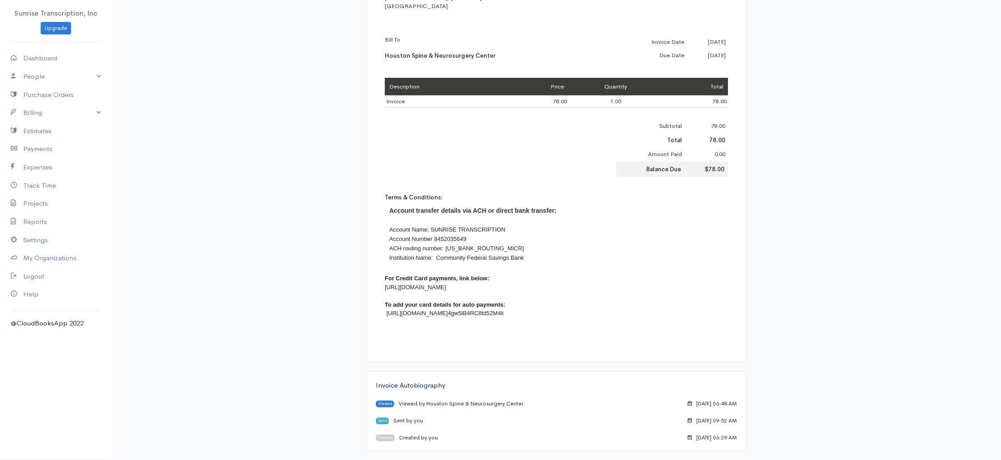
click at [446, 288] on font "[URL][DOMAIN_NAME]" at bounding box center [415, 287] width 61 height 7
drag, startPoint x: 455, startPoint y: 288, endPoint x: 461, endPoint y: 279, distance: 10.9
click at [446, 288] on font "[URL][DOMAIN_NAME]" at bounding box center [415, 287] width 61 height 7
copy font "[URL][DOMAIN_NAME]"
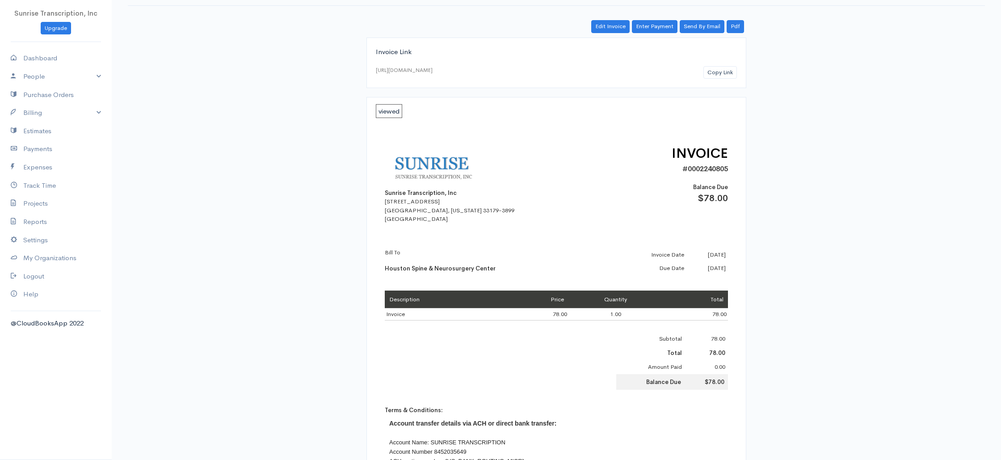
scroll to position [0, 0]
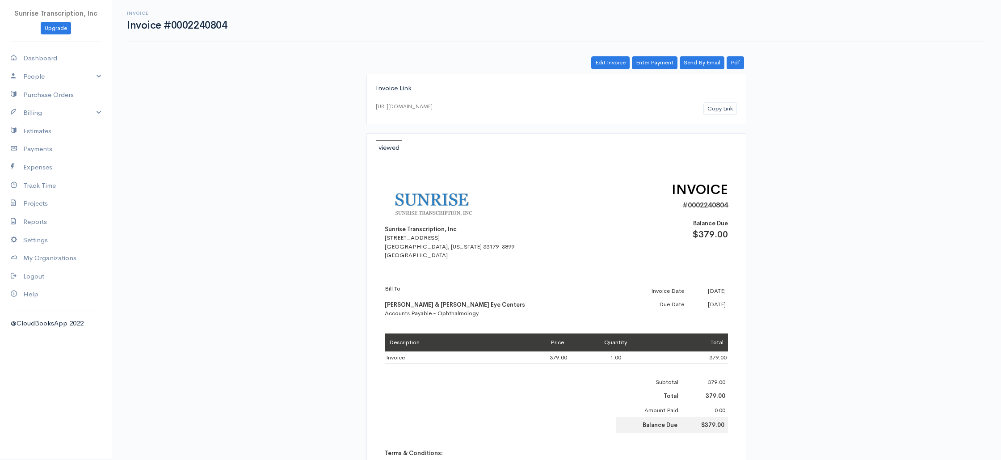
click at [744, 67] on div "Edit Invoice Enter Payment Send By Email Pdf" at bounding box center [556, 62] width 380 height 13
drag, startPoint x: 740, startPoint y: 65, endPoint x: 757, endPoint y: 73, distance: 18.8
click at [740, 65] on link "Pdf" at bounding box center [735, 62] width 17 height 13
click at [613, 61] on link "Edit Invoice" at bounding box center [610, 62] width 38 height 13
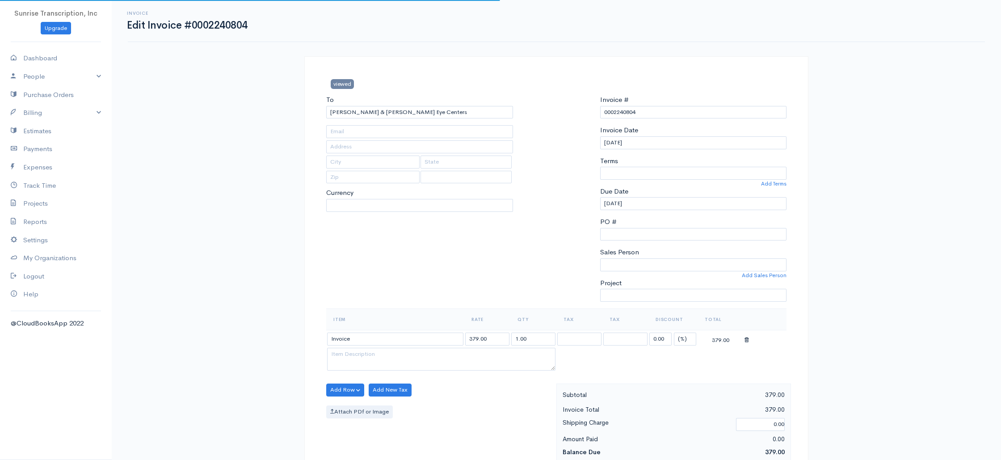
type input "[EMAIL_ADDRESS][DOMAIN_NAME]"
select select
select select "0"
select select "[GEOGRAPHIC_DATA]"
select select "USD"
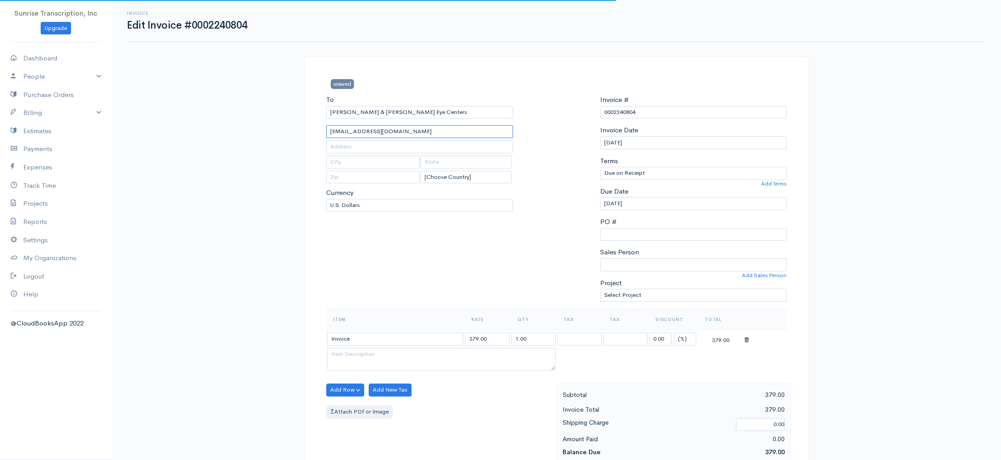
click at [424, 131] on input "[EMAIL_ADDRESS][DOMAIN_NAME]" at bounding box center [419, 131] width 187 height 13
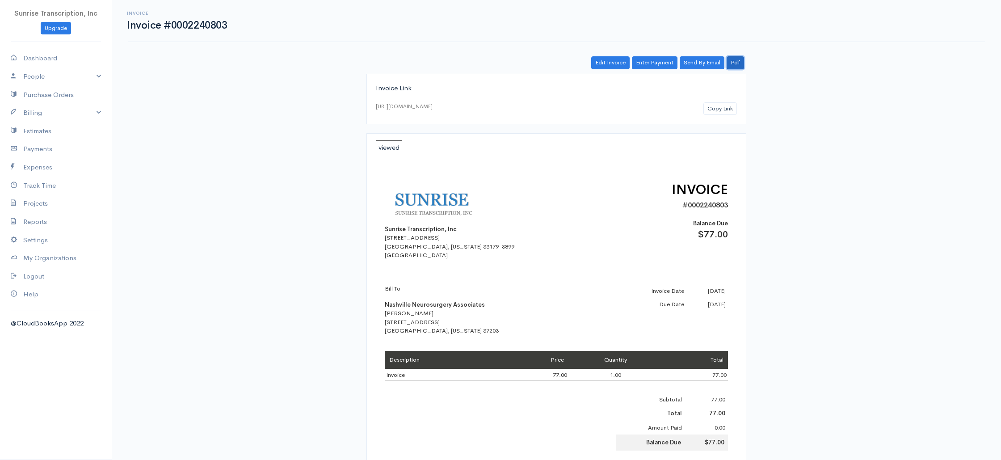
click at [731, 64] on link "Pdf" at bounding box center [735, 62] width 17 height 13
drag, startPoint x: 609, startPoint y: 64, endPoint x: 601, endPoint y: 68, distance: 9.0
click at [609, 64] on link "Edit Invoice" at bounding box center [610, 62] width 38 height 13
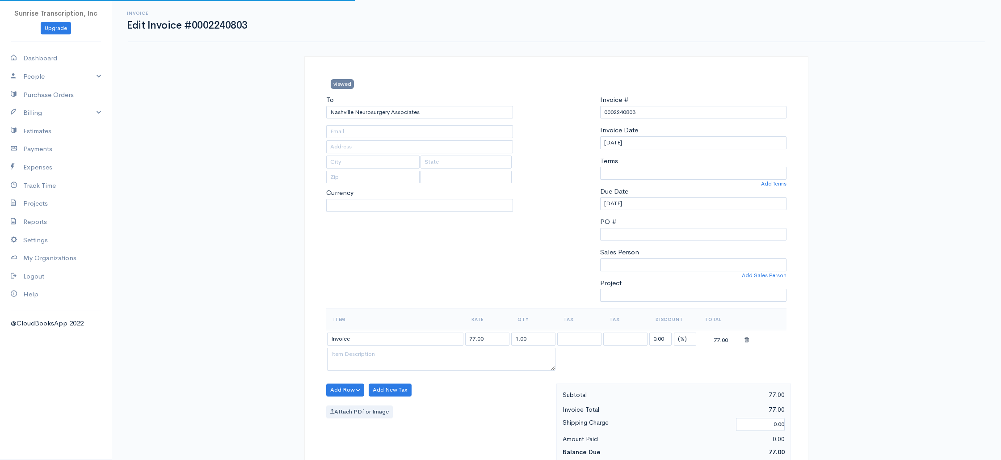
type input "[EMAIL_ADDRESS][DOMAIN_NAME]"
type input "[STREET_ADDRESS]"
type input "[GEOGRAPHIC_DATA]"
type input "[US_STATE]"
type input "37203"
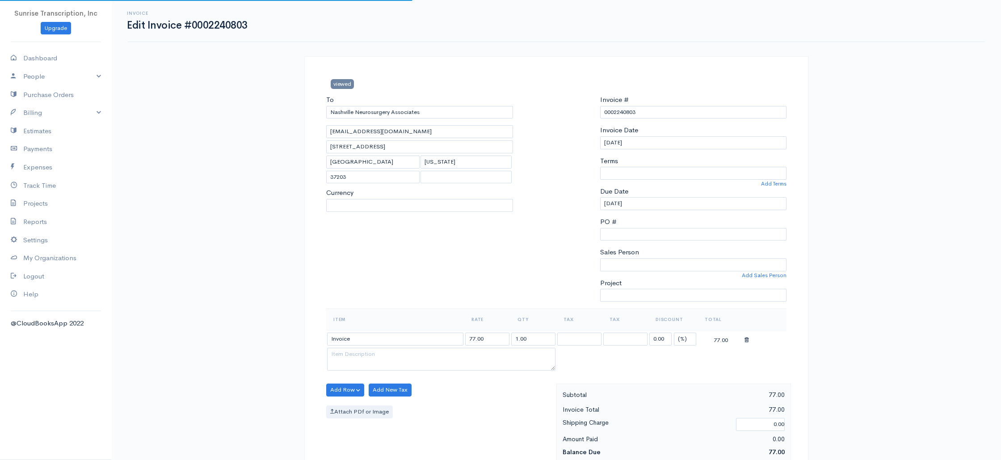
select select
select select "0"
click at [420, 132] on input "[EMAIL_ADDRESS][DOMAIN_NAME]" at bounding box center [419, 131] width 187 height 13
select select "[GEOGRAPHIC_DATA]"
select select "USD"
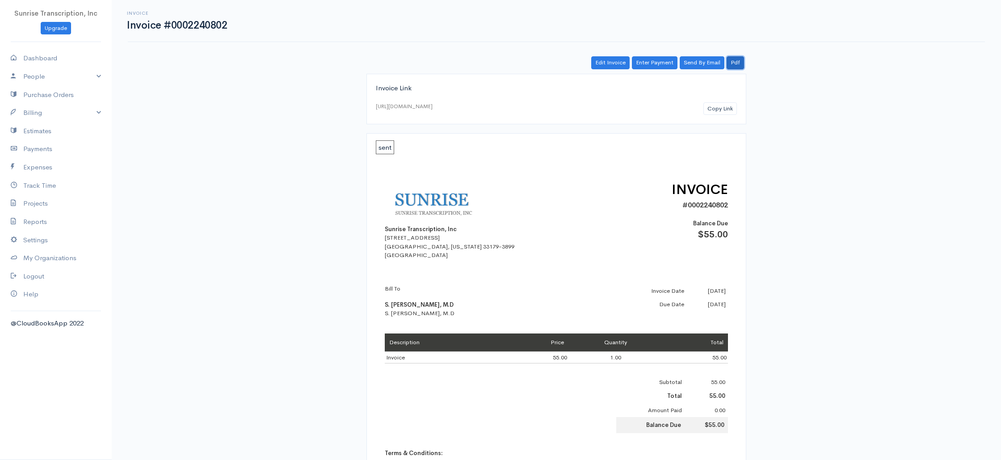
click at [740, 64] on link "Pdf" at bounding box center [735, 62] width 17 height 13
click at [601, 64] on link "Edit Invoice" at bounding box center [610, 62] width 38 height 13
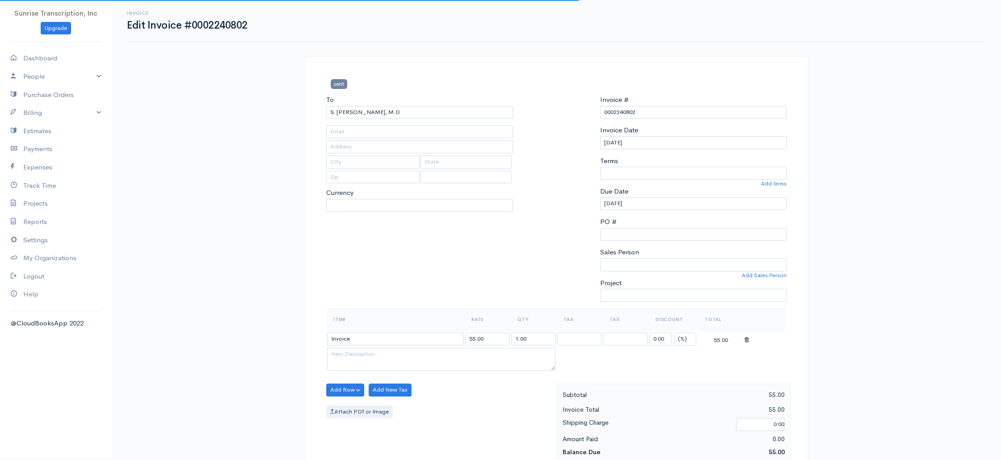
type input "[EMAIL_ADDRESS][DOMAIN_NAME]"
select select
select select "0"
click at [395, 131] on input "[EMAIL_ADDRESS][DOMAIN_NAME]" at bounding box center [419, 131] width 187 height 13
select select "[GEOGRAPHIC_DATA]"
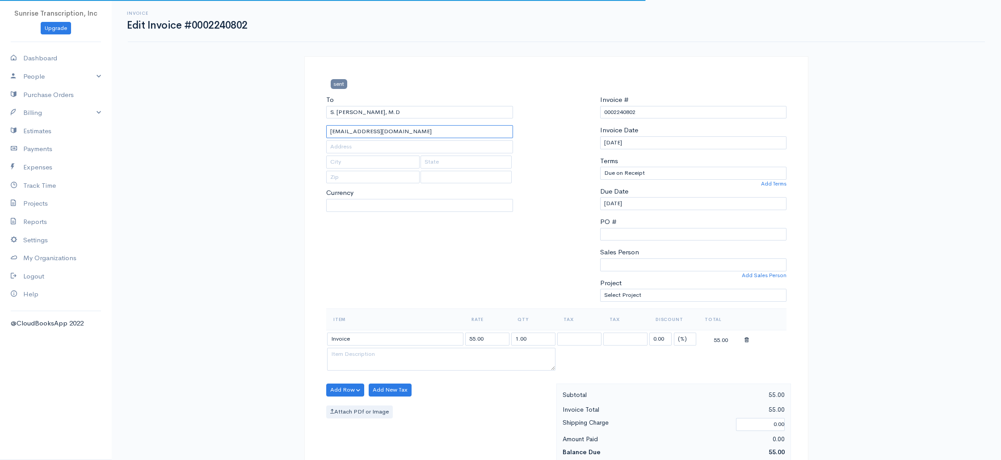
select select "USD"
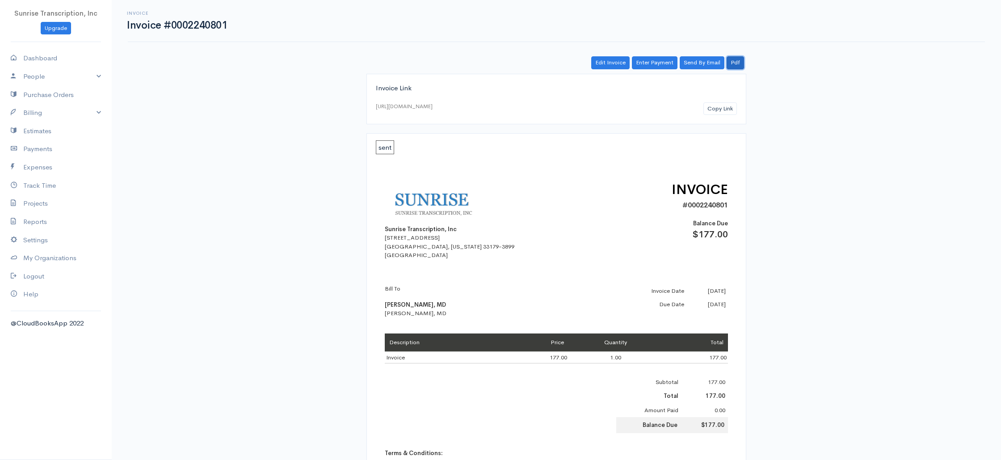
click at [734, 65] on link "Pdf" at bounding box center [735, 62] width 17 height 13
click at [605, 66] on link "Edit Invoice" at bounding box center [610, 62] width 38 height 13
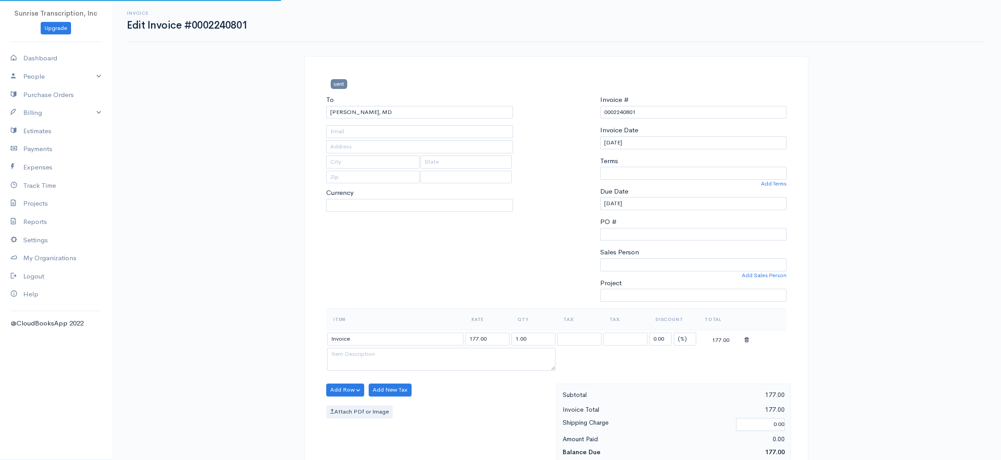
type input "[EMAIL_ADDRESS][DOMAIN_NAME]"
select select
select select "[GEOGRAPHIC_DATA]"
click at [412, 136] on input "[EMAIL_ADDRESS][DOMAIN_NAME]" at bounding box center [419, 131] width 187 height 13
select select "USD"
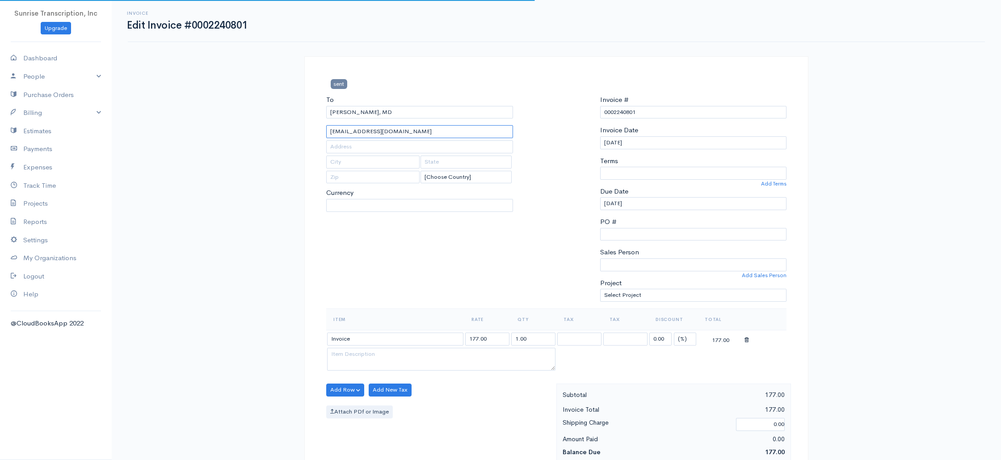
select select "0"
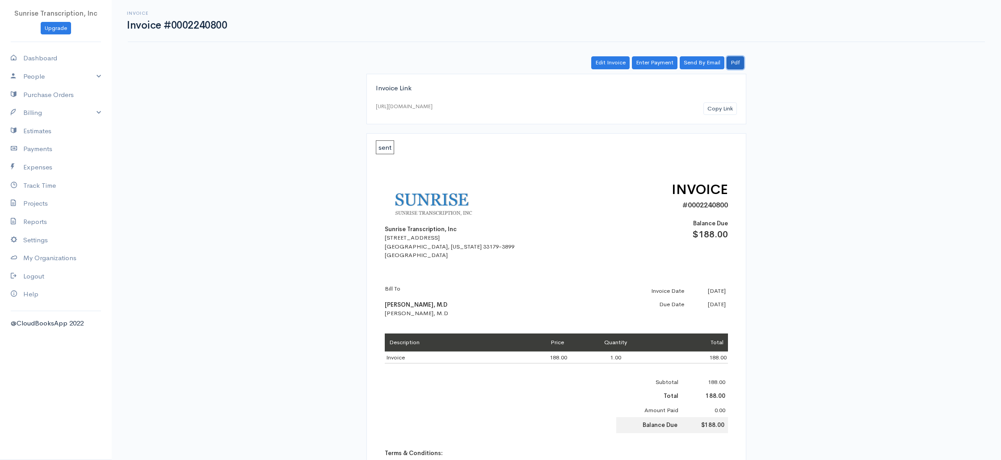
click at [732, 62] on link "Pdf" at bounding box center [735, 62] width 17 height 13
click at [614, 65] on link "Edit Invoice" at bounding box center [610, 62] width 38 height 13
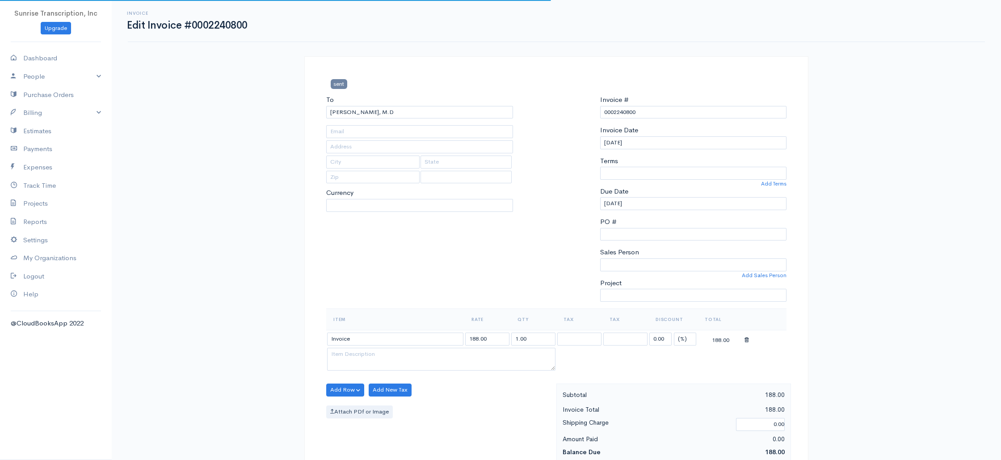
type input "[PERSON_NAME][EMAIL_ADDRESS][DOMAIN_NAME]"
select select
select select "[GEOGRAPHIC_DATA]"
select select "USD"
select select "0"
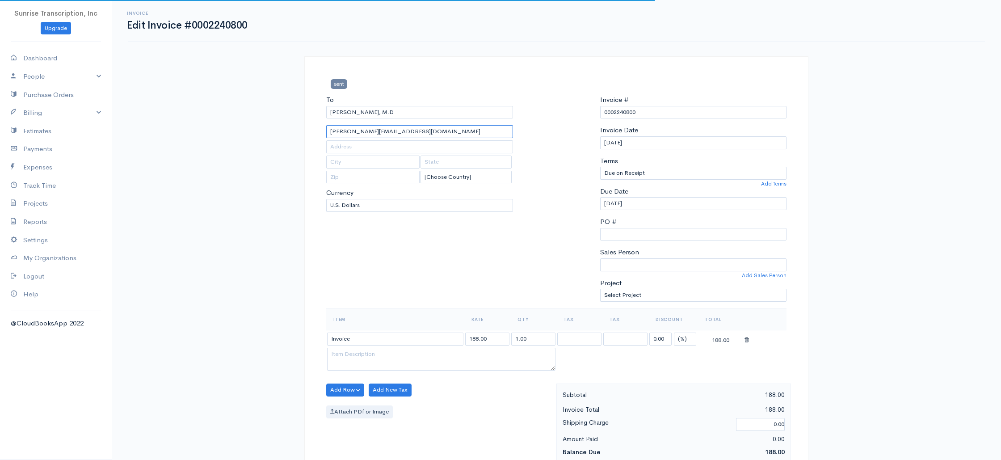
click at [428, 135] on input "[PERSON_NAME][EMAIL_ADDRESS][DOMAIN_NAME]" at bounding box center [419, 131] width 187 height 13
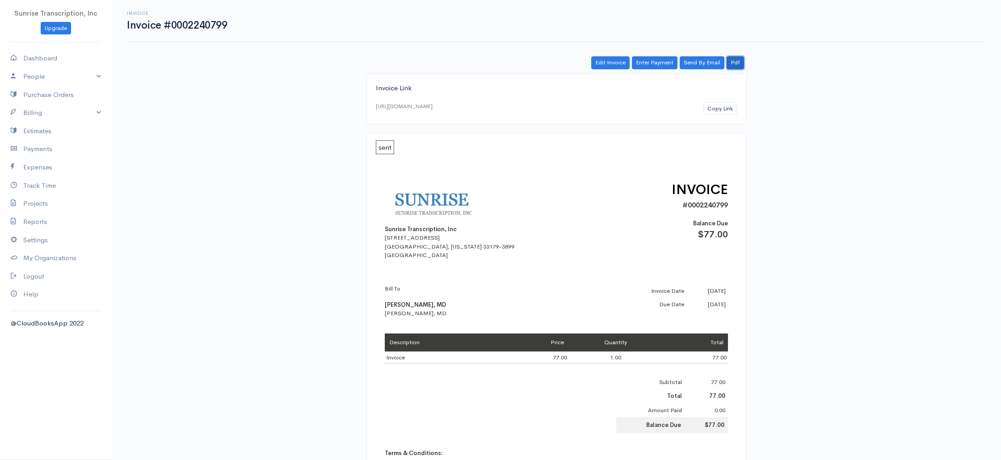
click at [739, 62] on link "Pdf" at bounding box center [735, 62] width 17 height 13
click at [616, 62] on link "Edit Invoice" at bounding box center [610, 62] width 38 height 13
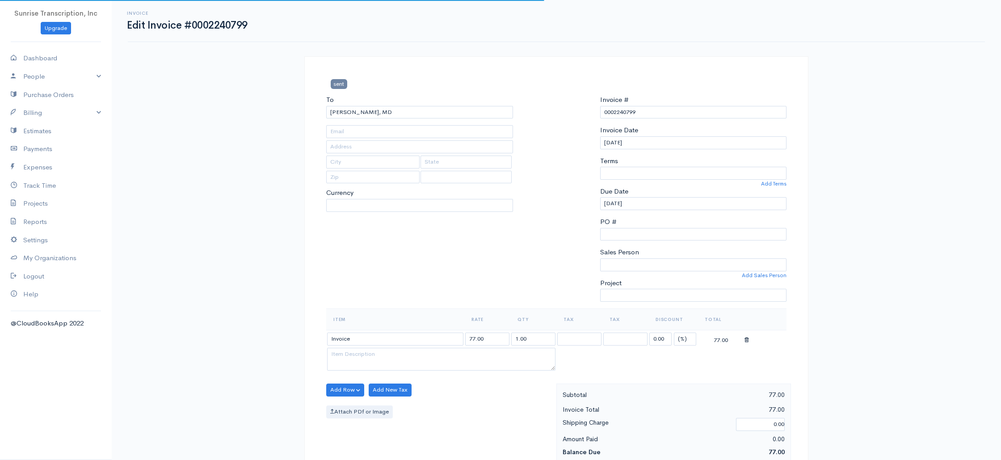
type input "[EMAIL_ADDRESS][DOMAIN_NAME]"
select select
select select "0"
select select "[GEOGRAPHIC_DATA]"
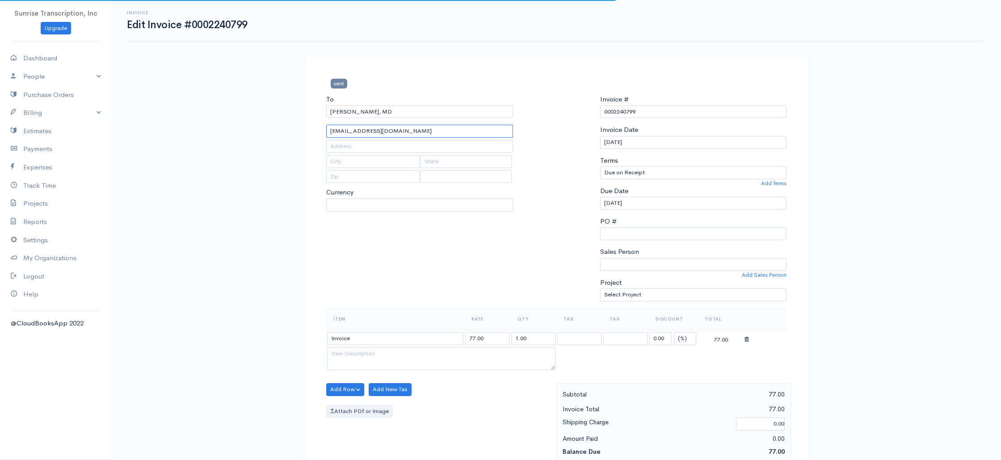
select select "USD"
click at [410, 133] on input "psimonmd@bellsouth.net" at bounding box center [419, 131] width 187 height 13
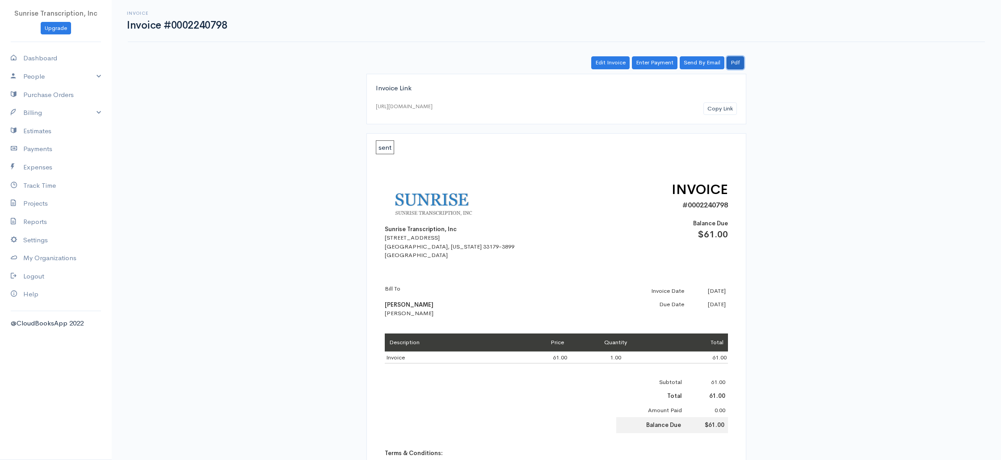
click at [734, 63] on link "Pdf" at bounding box center [735, 62] width 17 height 13
click at [605, 61] on link "Edit Invoice" at bounding box center [610, 62] width 38 height 13
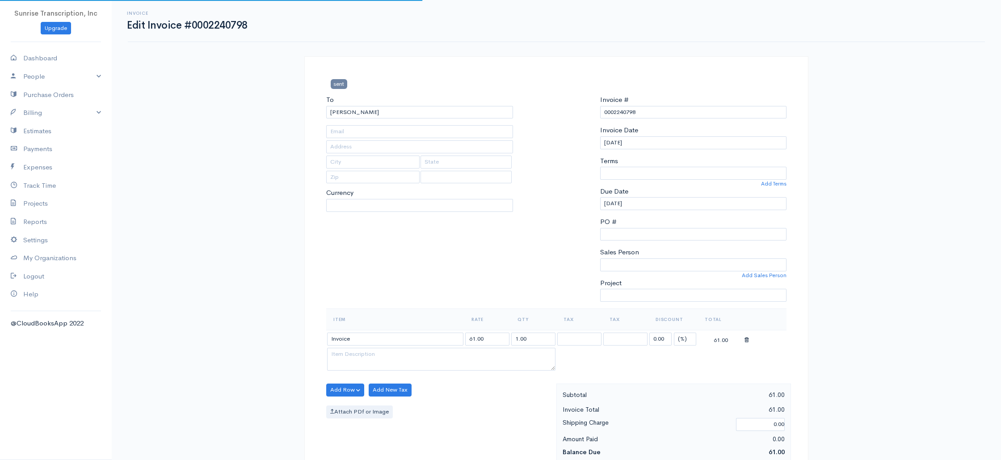
type input "[PERSON_NAME][EMAIL_ADDRESS][DOMAIN_NAME]"
select select
select select "[GEOGRAPHIC_DATA]"
select select "0"
click at [432, 132] on input "[PERSON_NAME][EMAIL_ADDRESS][DOMAIN_NAME]" at bounding box center [419, 131] width 187 height 13
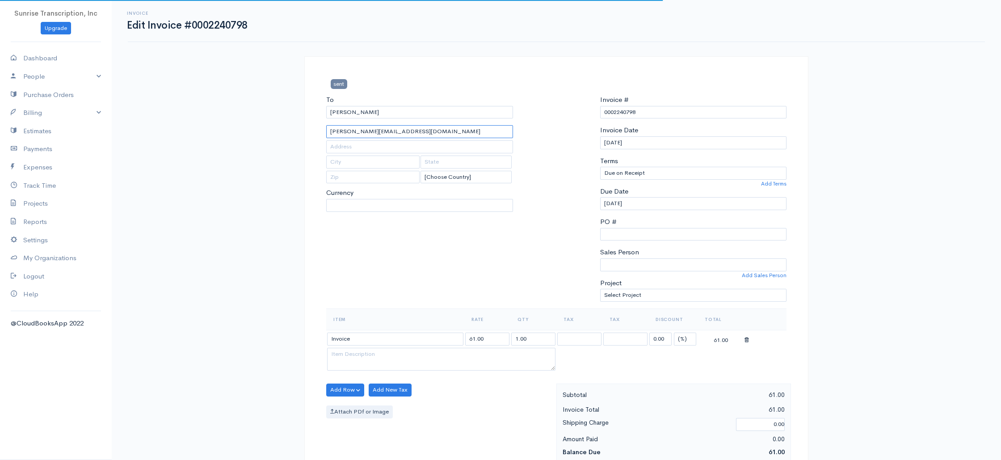
select select "USD"
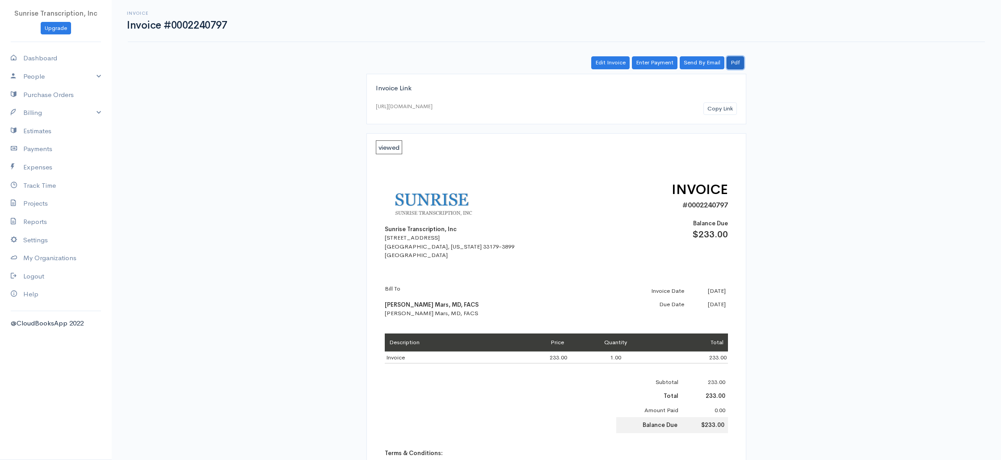
click at [734, 67] on link "Pdf" at bounding box center [735, 62] width 17 height 13
click at [605, 62] on link "Edit Invoice" at bounding box center [610, 62] width 38 height 13
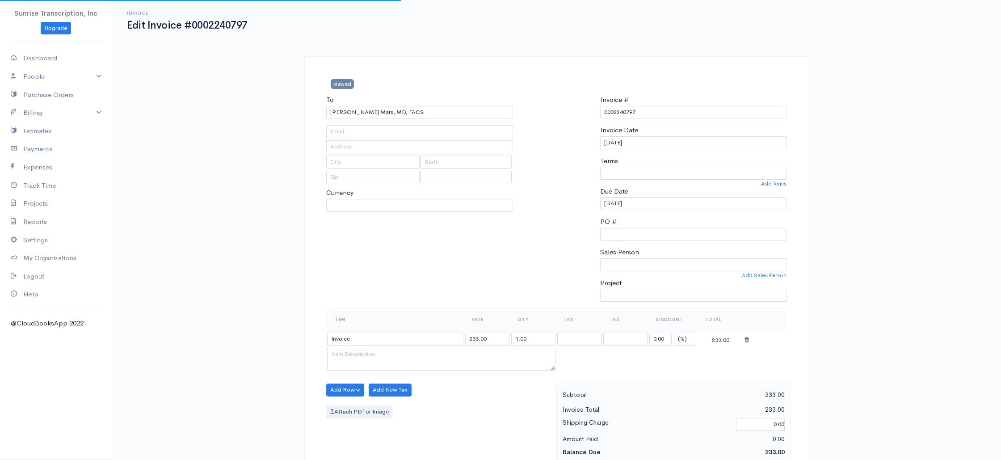
type input "[EMAIL_ADDRESS][DOMAIN_NAME]"
select select
select select "[GEOGRAPHIC_DATA]"
select select "0"
click at [435, 134] on input "officemanager@venusbymars.com" at bounding box center [419, 131] width 187 height 13
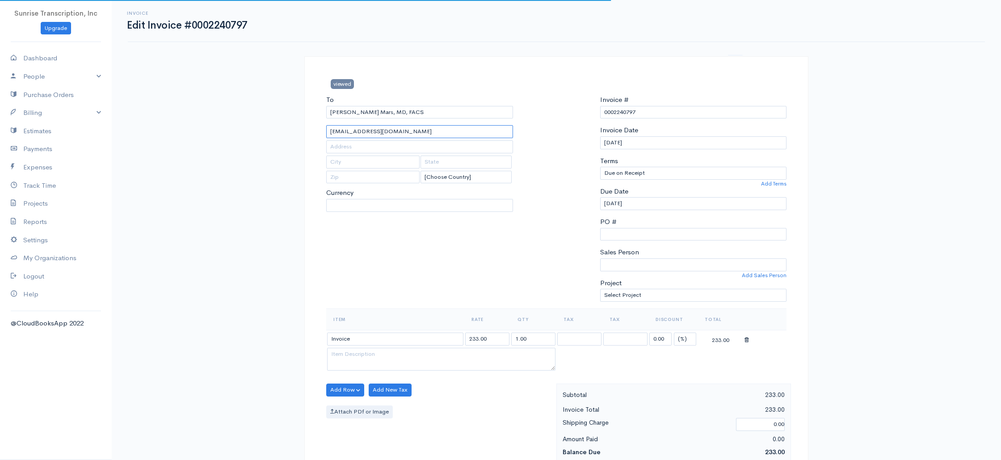
select select "USD"
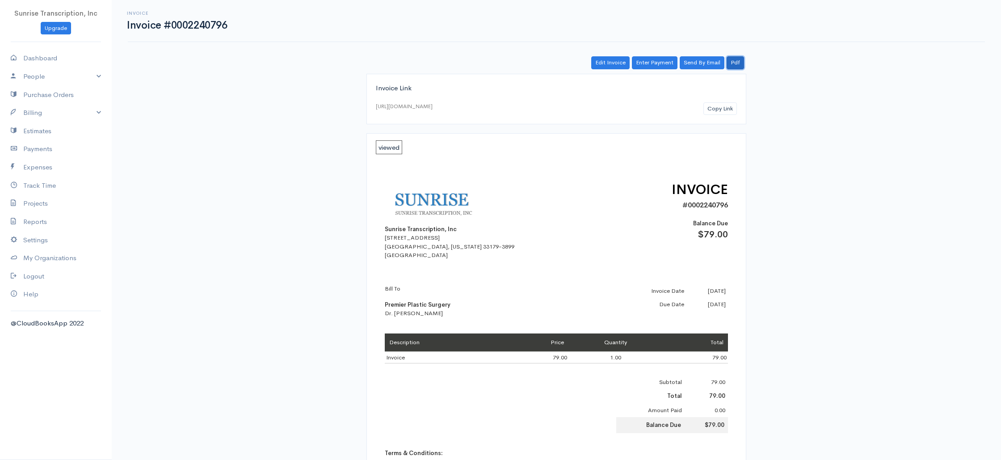
click at [736, 64] on link "Pdf" at bounding box center [735, 62] width 17 height 13
click at [614, 62] on link "Edit Invoice" at bounding box center [610, 62] width 38 height 13
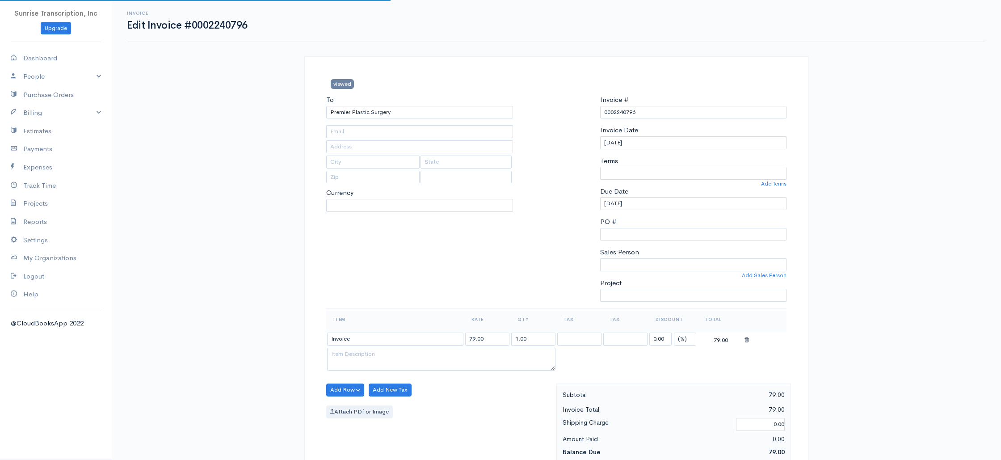
type input "[PERSON_NAME][EMAIL_ADDRESS][DOMAIN_NAME]"
select select
select select "0"
select select "[GEOGRAPHIC_DATA]"
select select "USD"
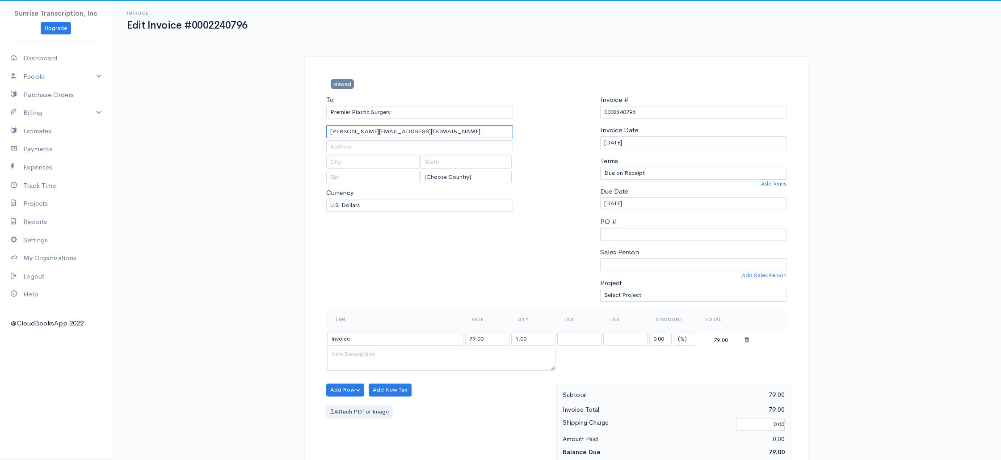
click at [461, 134] on input "[PERSON_NAME][EMAIL_ADDRESS][DOMAIN_NAME]" at bounding box center [419, 131] width 187 height 13
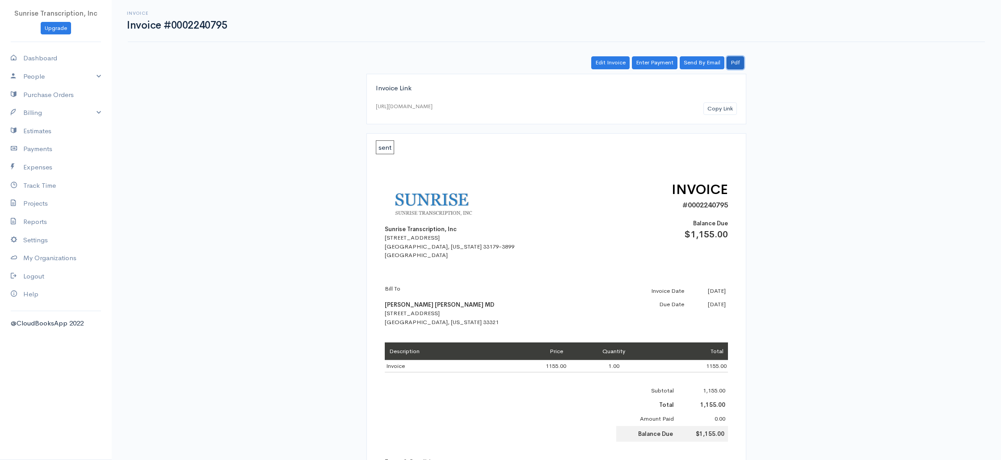
click at [732, 59] on link "Pdf" at bounding box center [735, 62] width 17 height 13
click at [604, 60] on link "Edit Invoice" at bounding box center [610, 62] width 38 height 13
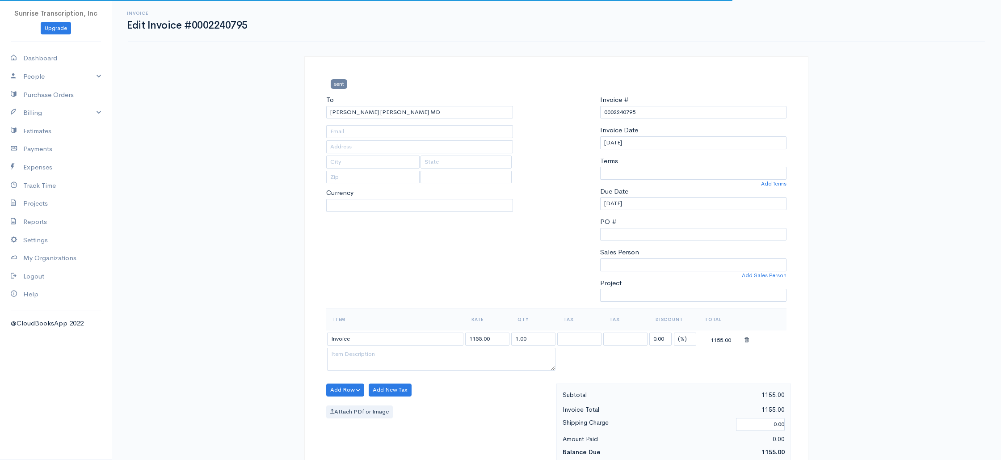
select select "0"
select select
type input "[EMAIL_ADDRESS][DOMAIN_NAME]"
type input "[STREET_ADDRESS]"
type input "Tamarac"
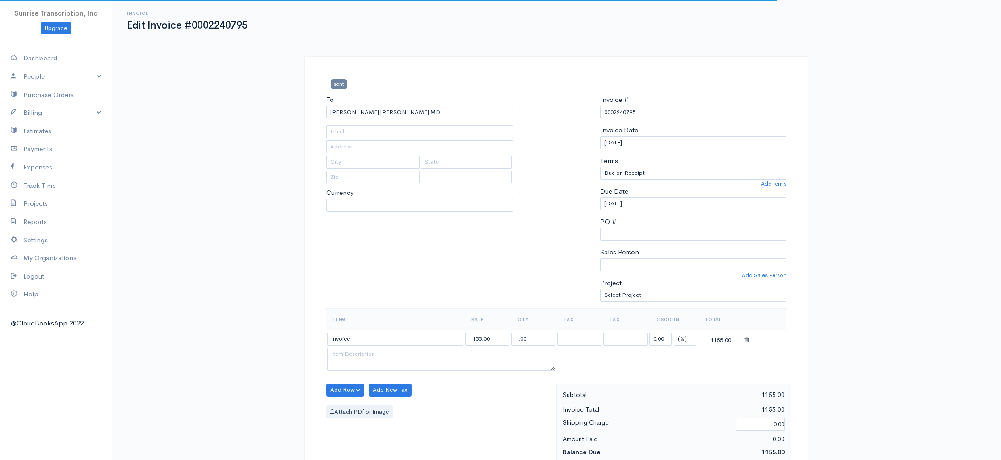
type input "[US_STATE]"
type input "33321"
select select "[GEOGRAPHIC_DATA]"
select select "USD"
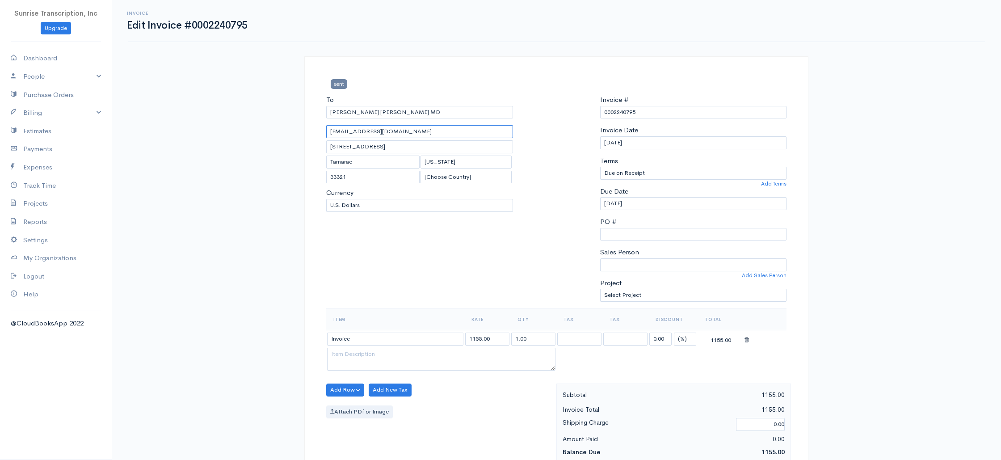
click at [450, 134] on input "[EMAIL_ADDRESS][DOMAIN_NAME]" at bounding box center [419, 131] width 187 height 13
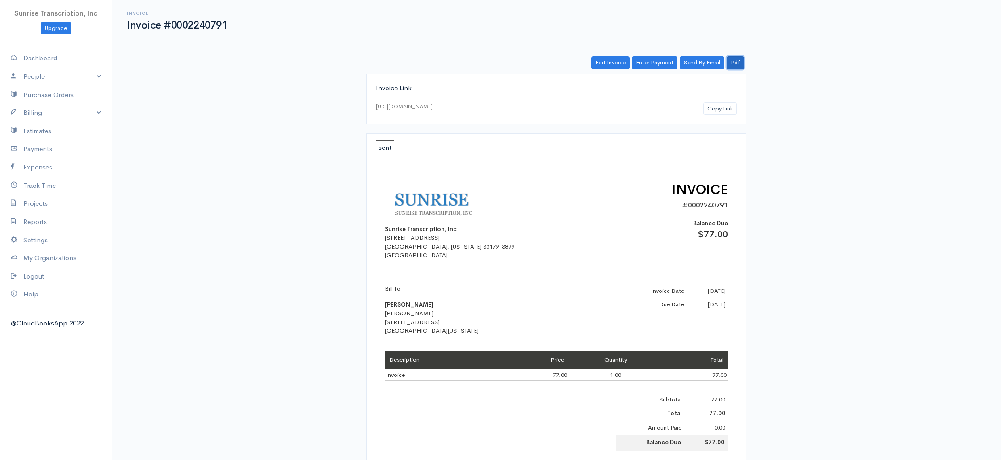
click at [739, 59] on link "Pdf" at bounding box center [735, 62] width 17 height 13
click at [602, 67] on link "Edit Invoice" at bounding box center [610, 62] width 38 height 13
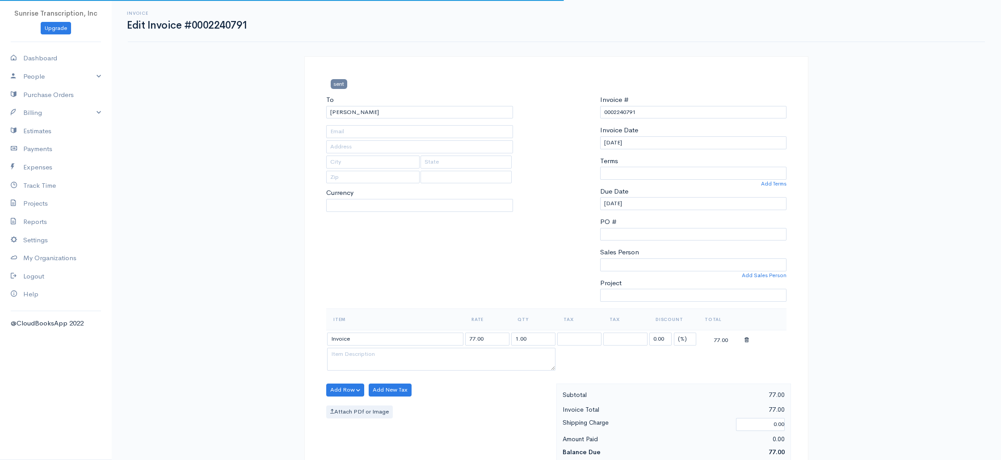
type input "[EMAIL_ADDRESS][DOMAIN_NAME]"
type input "[STREET_ADDRESS]"
type input "[GEOGRAPHIC_DATA]"
type input "[US_STATE]"
type input "44140"
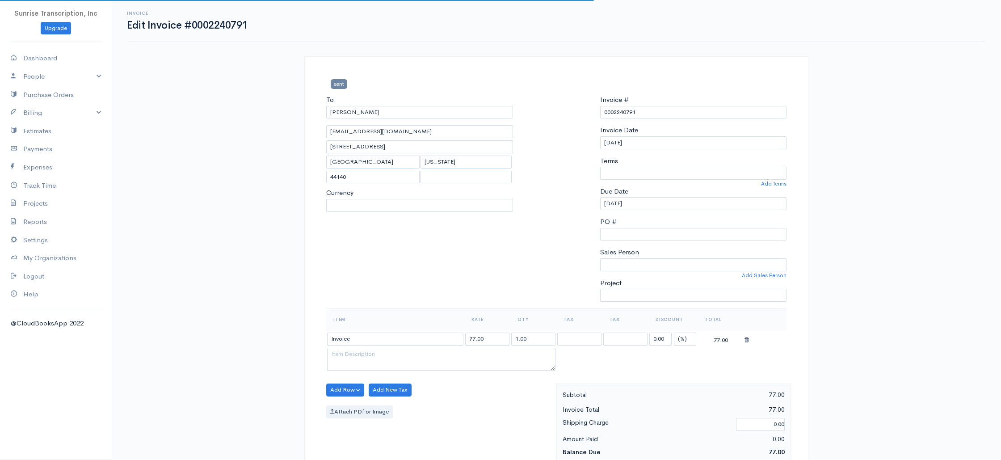
select select
select select "0"
select select "[GEOGRAPHIC_DATA]"
select select "USD"
click at [392, 131] on input "[EMAIL_ADDRESS][DOMAIN_NAME]" at bounding box center [419, 131] width 187 height 13
